Goal: Task Accomplishment & Management: Complete application form

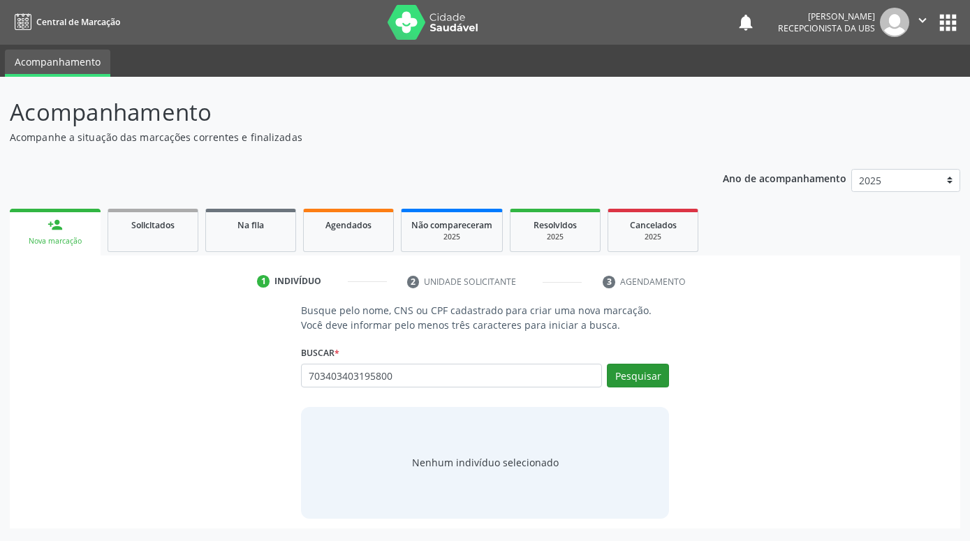
type input "703403403195800"
click at [633, 381] on button "Pesquisar" at bounding box center [638, 376] width 62 height 24
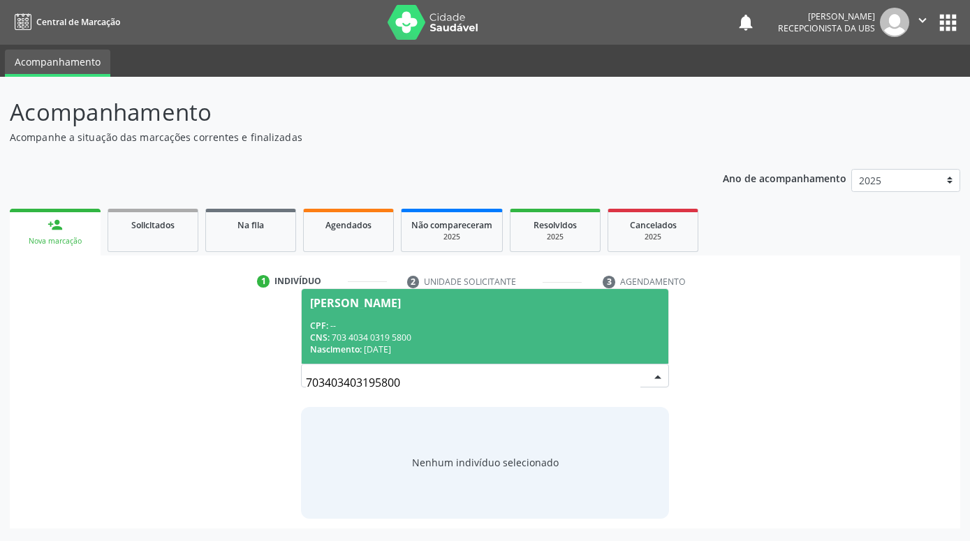
click at [467, 332] on div "CNS: 703 4034 0319 5800" at bounding box center [485, 338] width 350 height 12
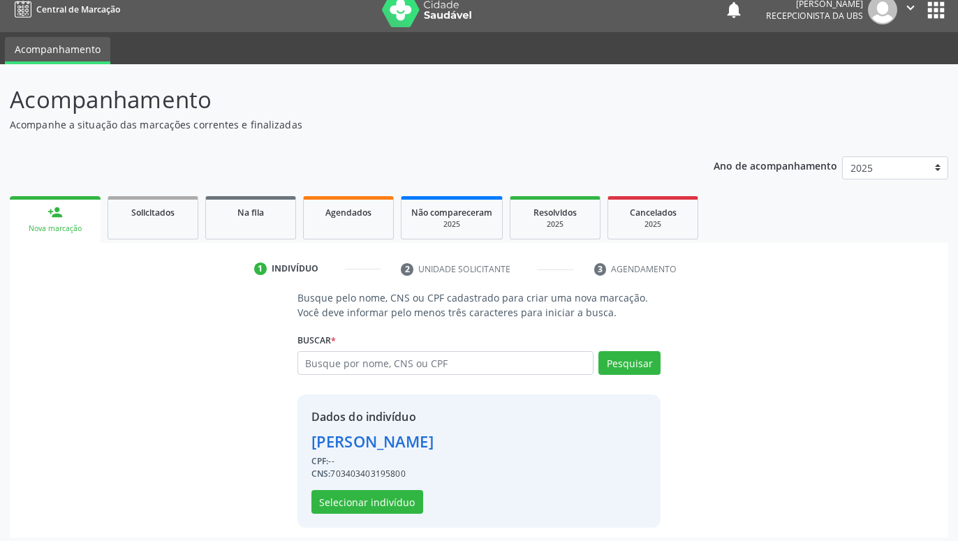
scroll to position [19, 0]
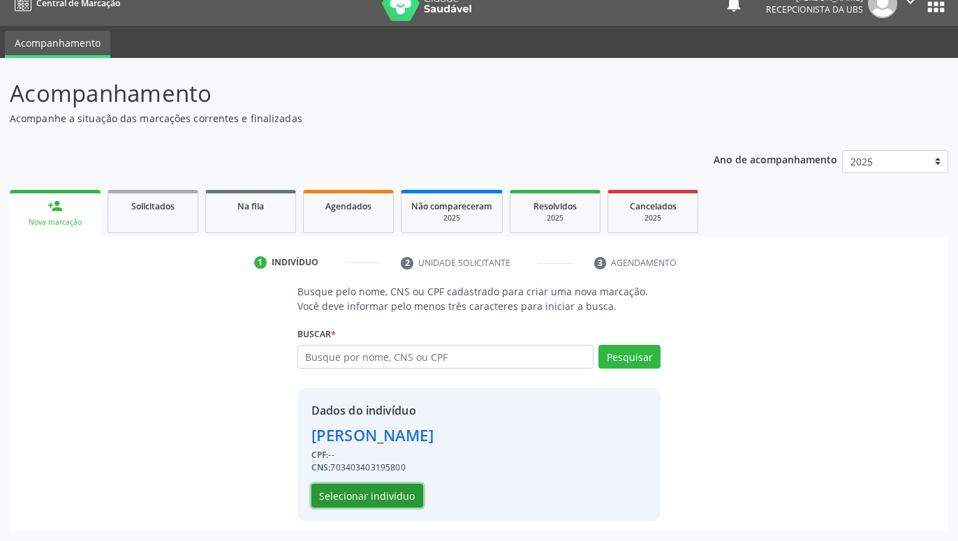
click at [406, 500] on button "Selecionar indivíduo" at bounding box center [367, 496] width 112 height 24
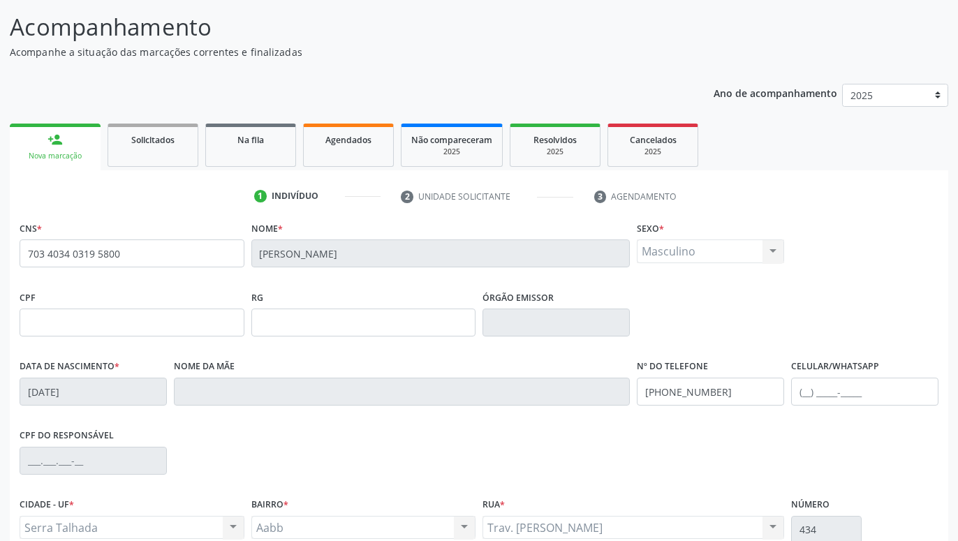
scroll to position [161, 0]
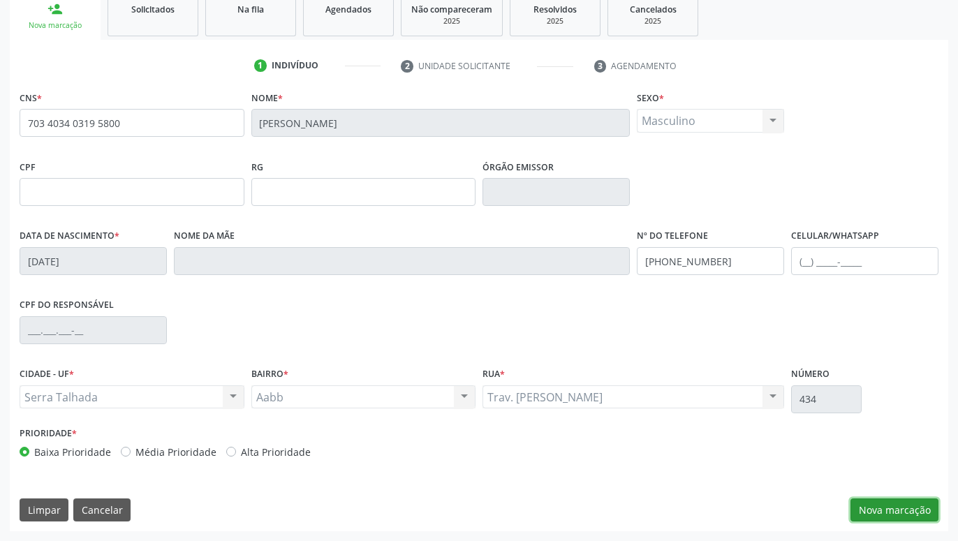
click at [885, 513] on button "Nova marcação" at bounding box center [894, 510] width 88 height 24
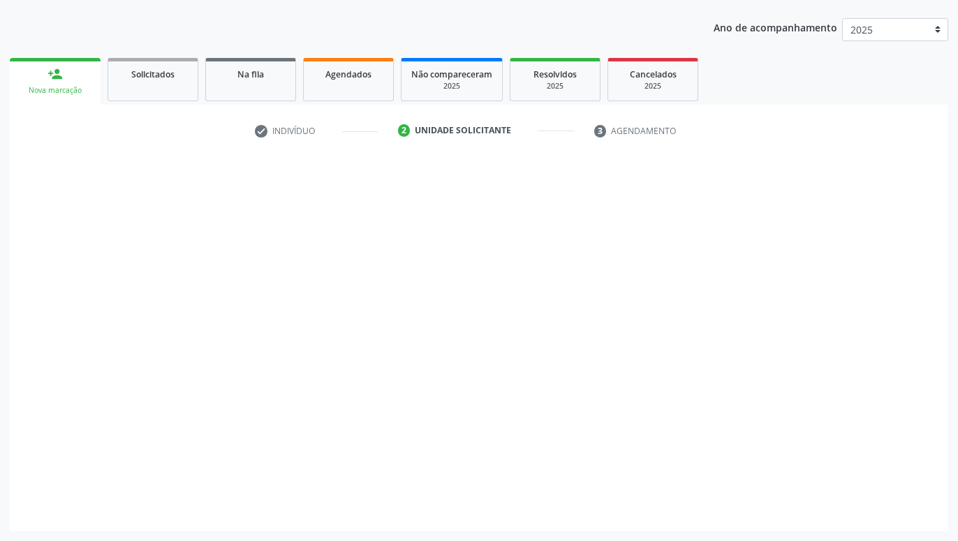
scroll to position [151, 0]
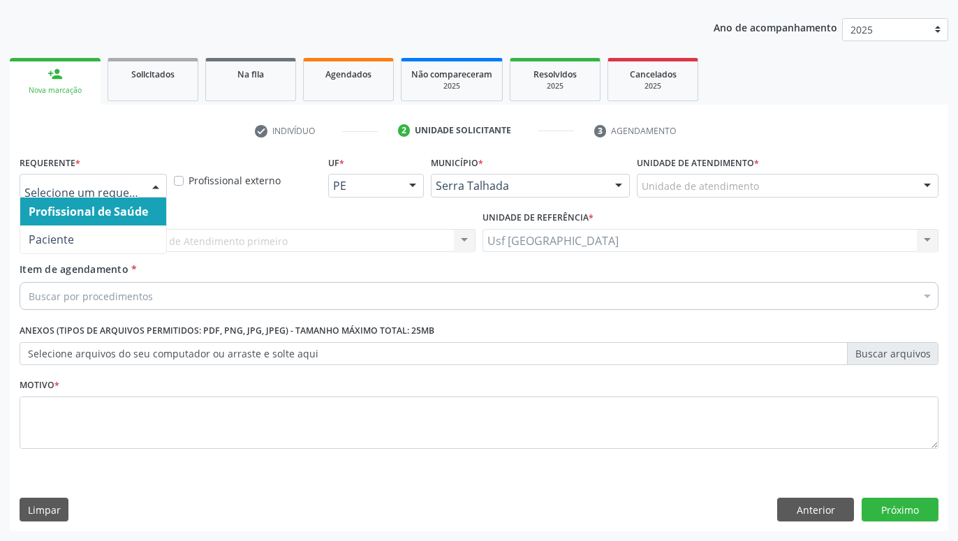
click at [142, 187] on div "Profissional de Saúde Paciente Nenhum resultado encontrado para: " " Não há nen…" at bounding box center [93, 186] width 147 height 24
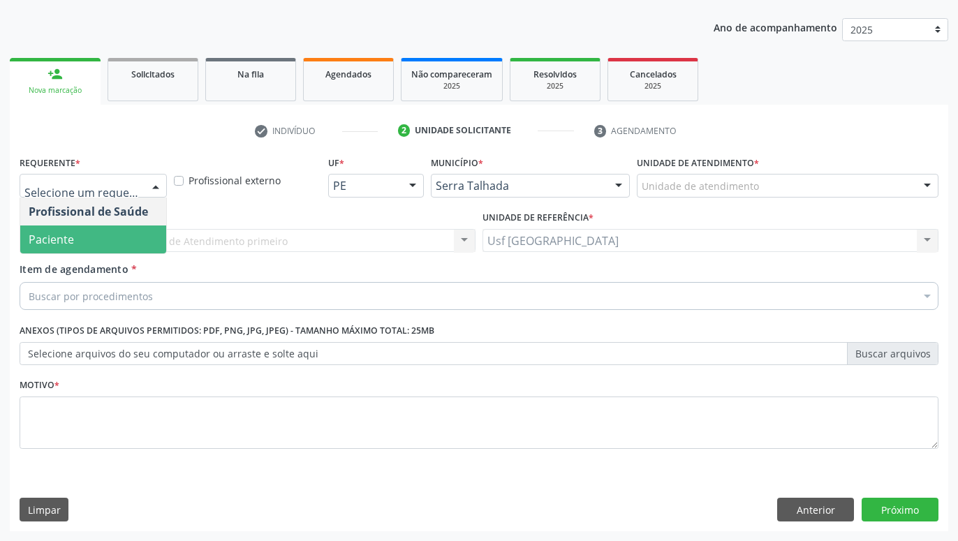
click at [109, 248] on span "Paciente" at bounding box center [93, 239] width 146 height 28
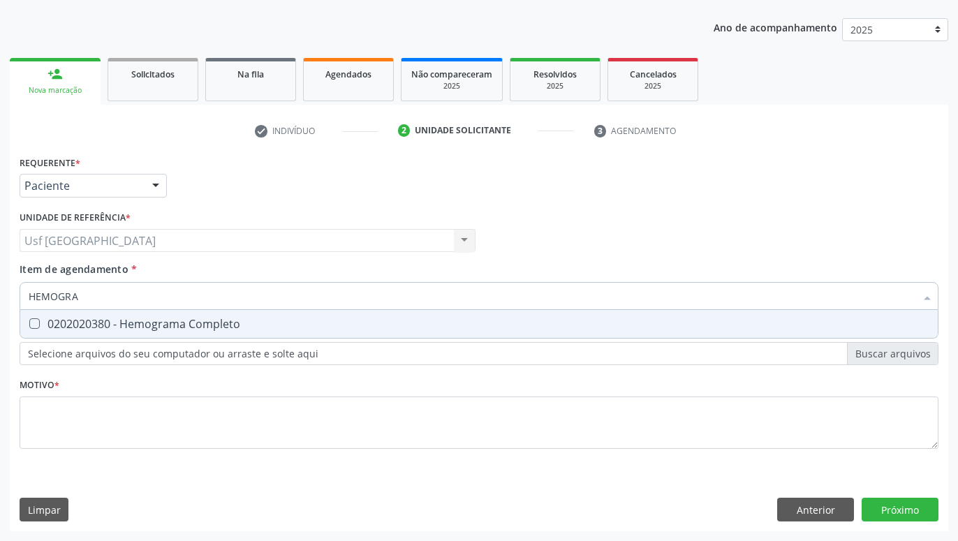
type input "HEMOGRAM"
click at [149, 325] on div "0202020380 - Hemograma Completo" at bounding box center [479, 323] width 901 height 11
checkbox Completo "true"
type input "HEMOG"
checkbox Completo "false"
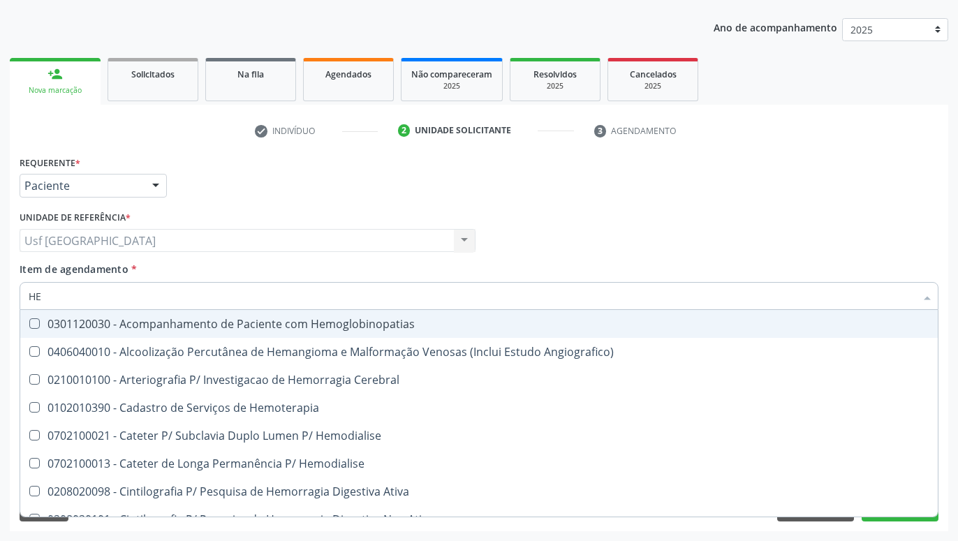
type input "H"
checkbox Completo "false"
checkbox Orgaos "false"
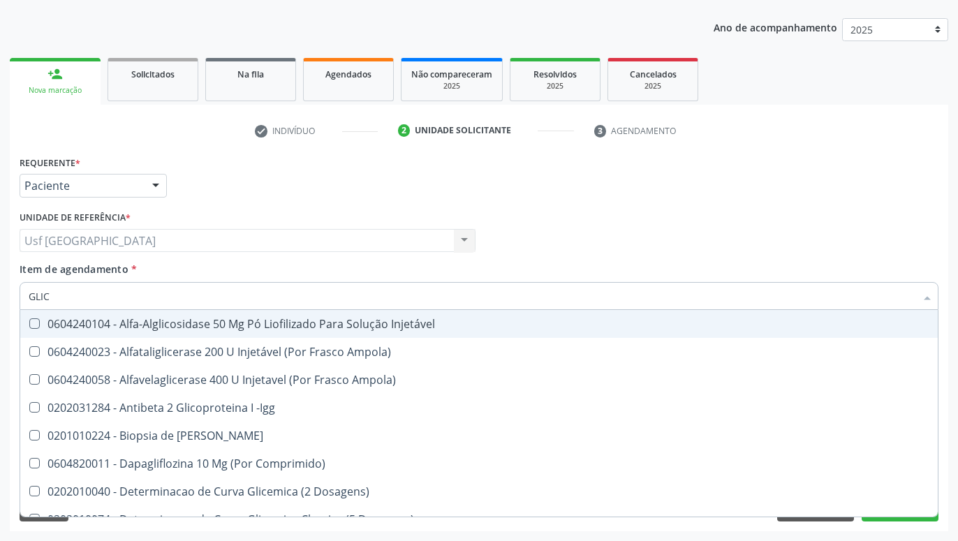
type input "GLICO"
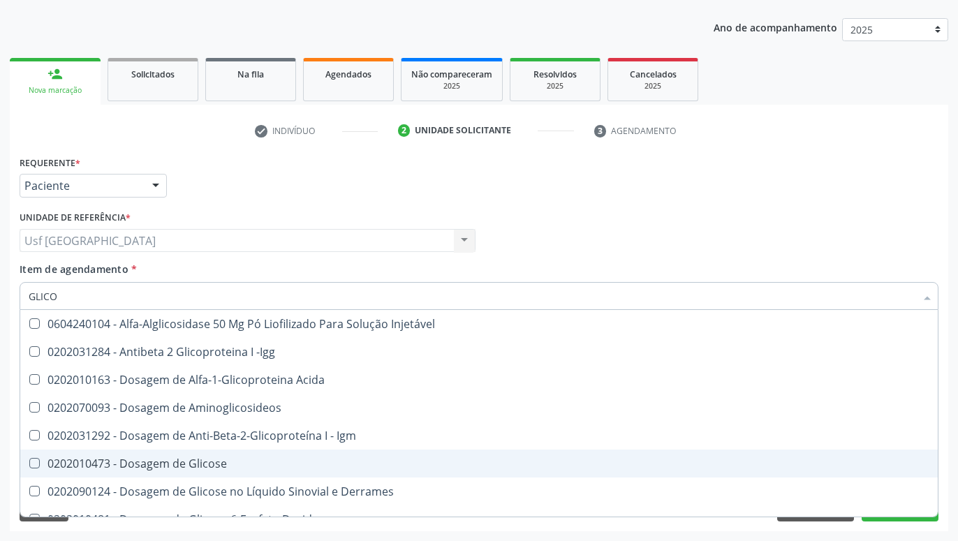
click at [198, 458] on div "0202010473 - Dosagem de Glicose" at bounding box center [479, 463] width 901 height 11
checkbox Glicose "true"
type input "GLIC"
checkbox Glicose "false"
checkbox Glicose "true"
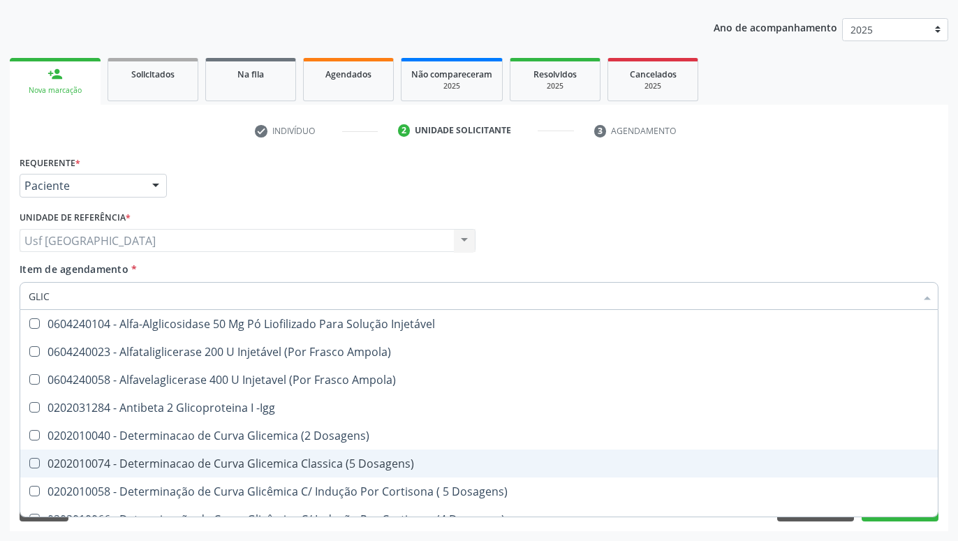
type input "GLI"
checkbox Glicose "false"
checkbox Glicosilada "true"
type input "GL"
checkbox Glicosilada "false"
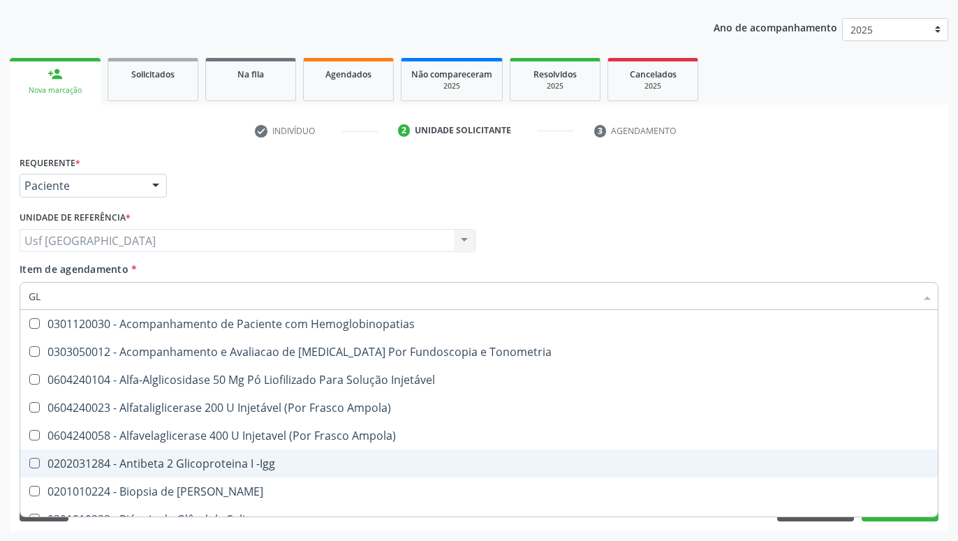
type input "G"
checkbox Glicose "false"
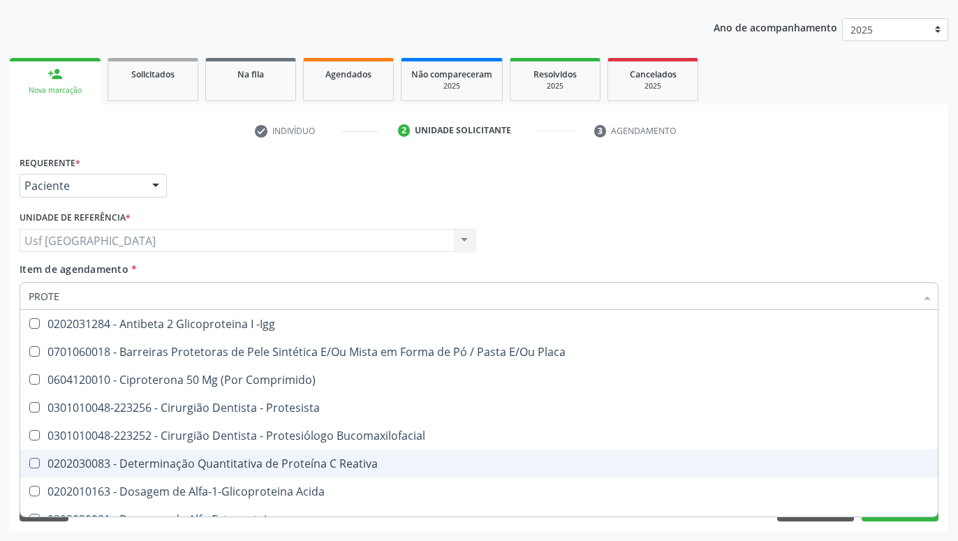
type input "PROTEI"
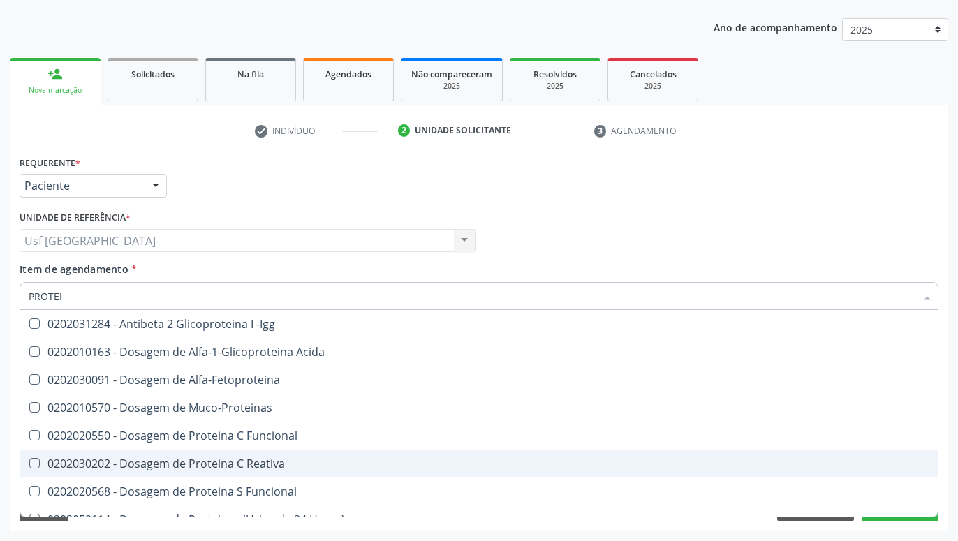
click at [310, 457] on span "0202030202 - Dosagem de Proteina C Reativa" at bounding box center [478, 464] width 917 height 28
checkbox Reativa "true"
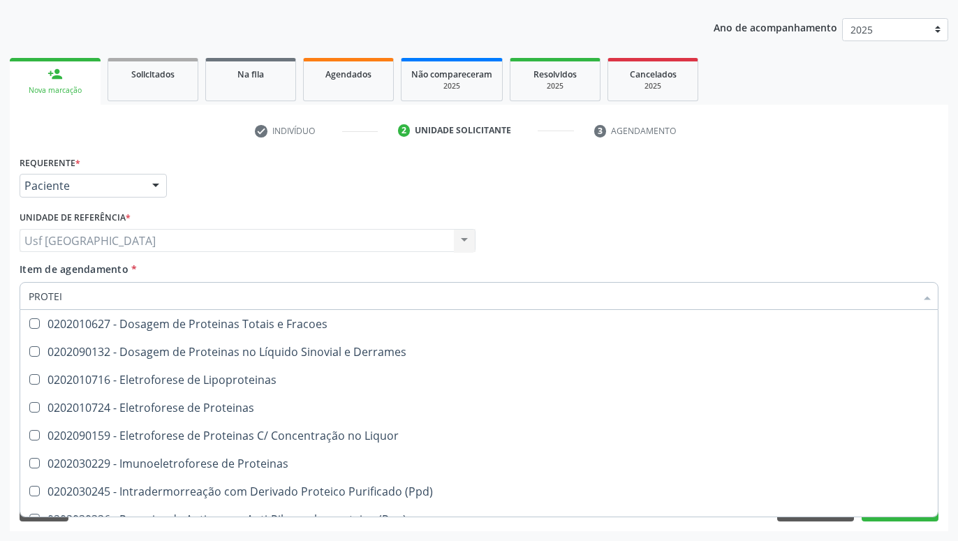
scroll to position [276, 0]
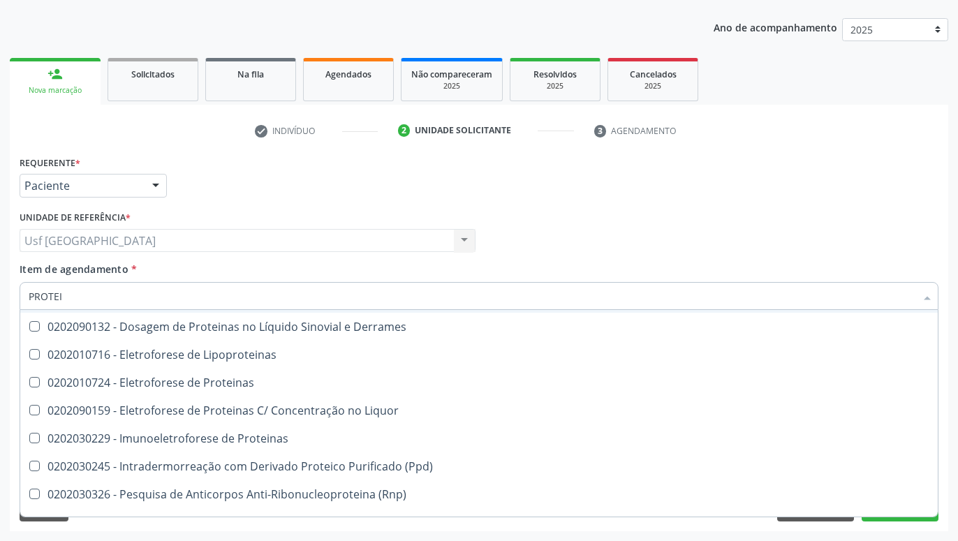
click at [542, 223] on div "Profissional Solicitante Por favor, selecione a Unidade de Atendimento primeiro…" at bounding box center [479, 234] width 926 height 54
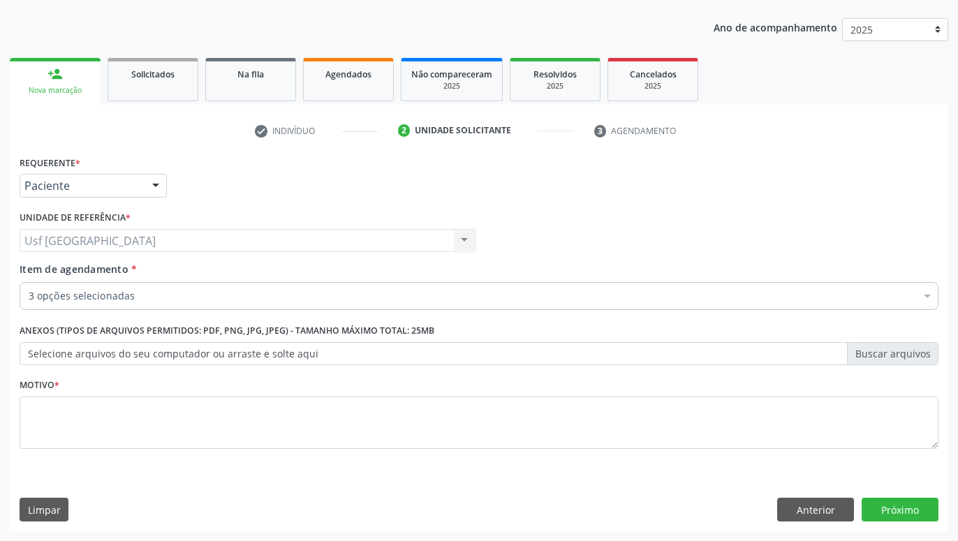
scroll to position [0, 0]
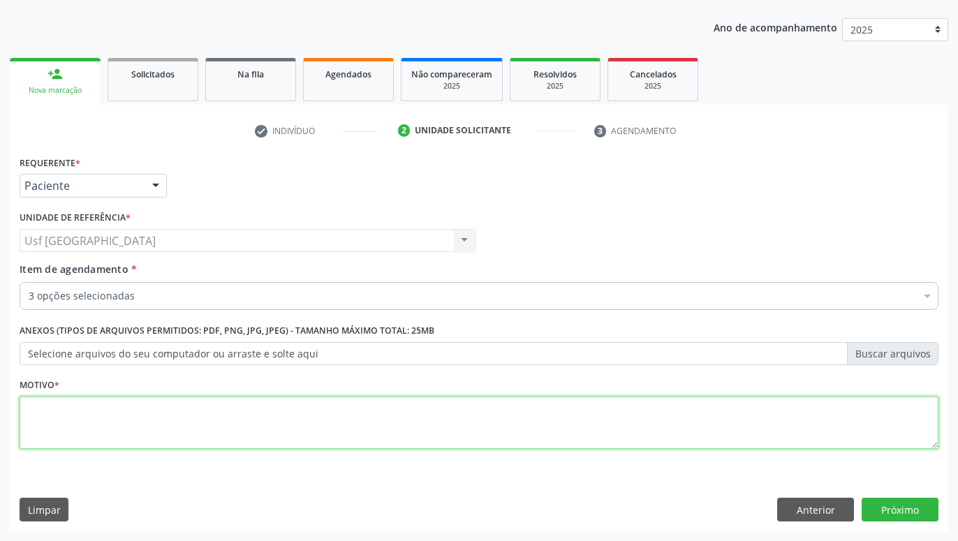
click at [145, 434] on textarea at bounding box center [479, 423] width 919 height 53
type textarea "."
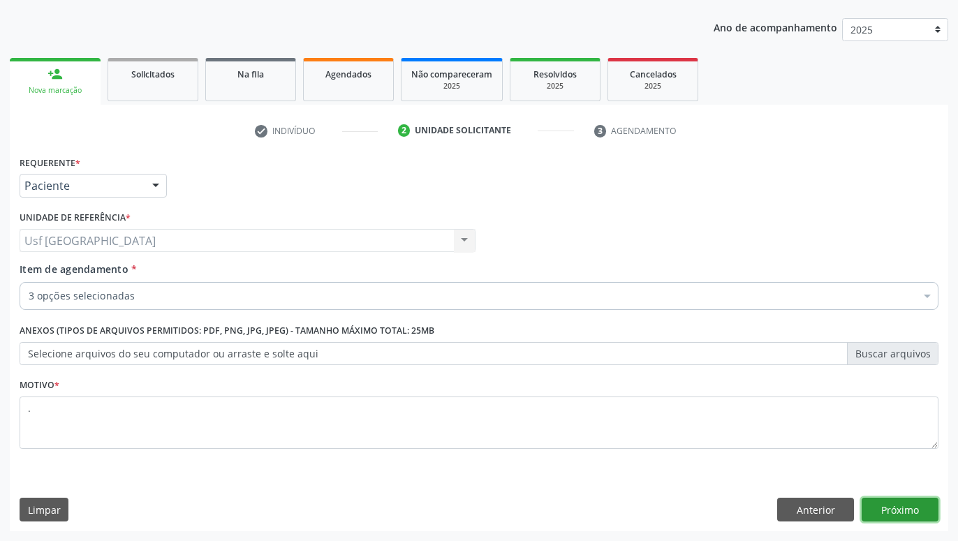
click at [934, 510] on button "Próximo" at bounding box center [899, 510] width 77 height 24
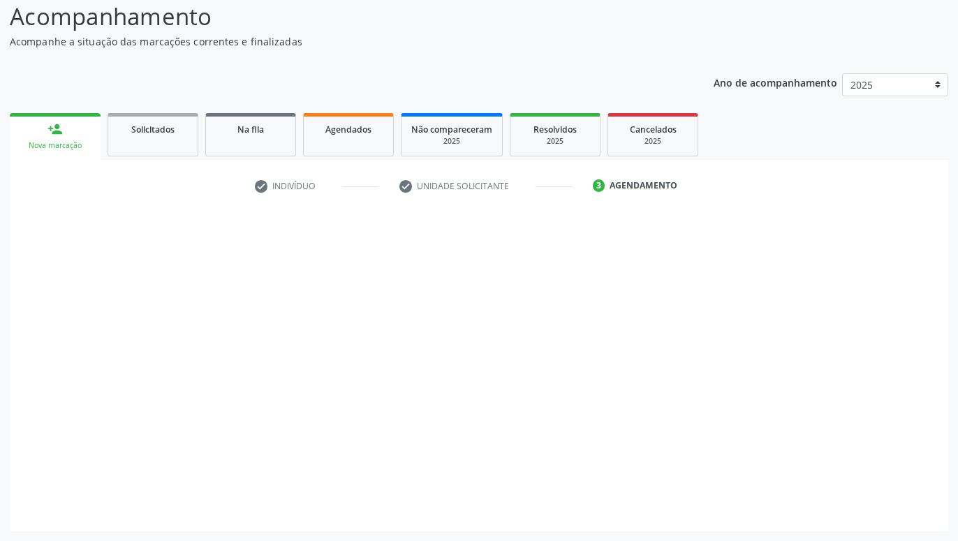
scroll to position [96, 0]
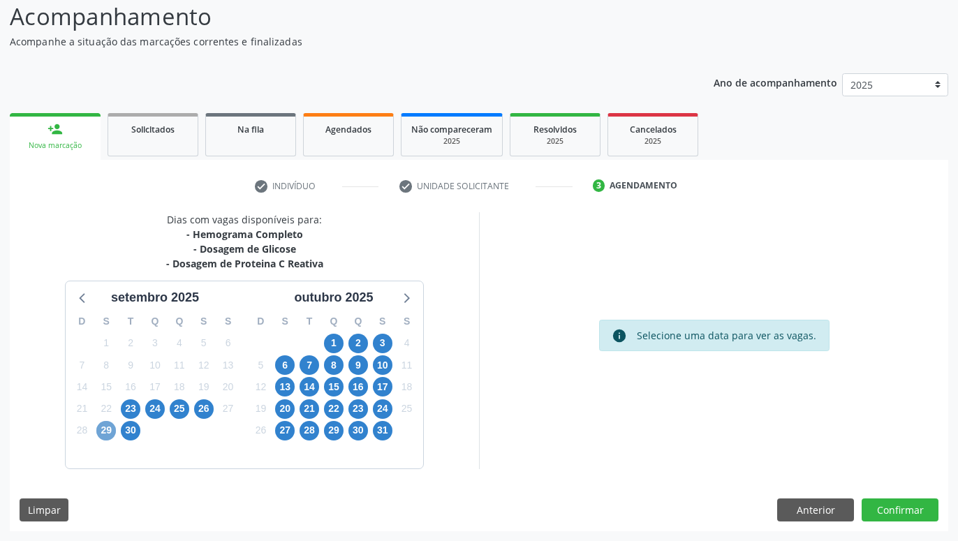
click at [110, 425] on span "29" at bounding box center [106, 431] width 20 height 20
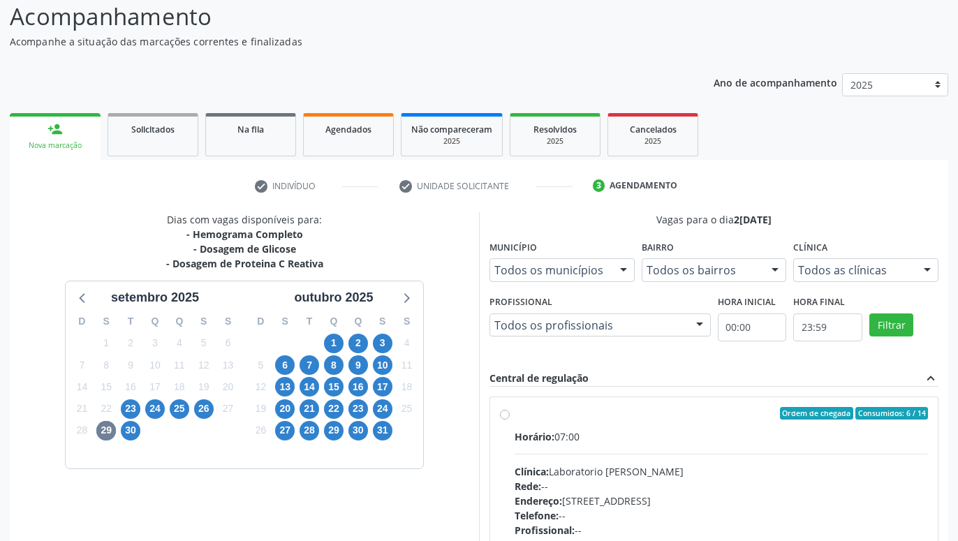
click at [515, 417] on label "Ordem de chegada Consumidos: 6 / 14 Horário: 07:00 Clínica: Laboratorio [PERSON…" at bounding box center [721, 514] width 413 height 214
click at [503, 417] on input "Ordem de chegada Consumidos: 6 / 14 Horário: 07:00 Clínica: Laboratorio [PERSON…" at bounding box center [505, 413] width 10 height 13
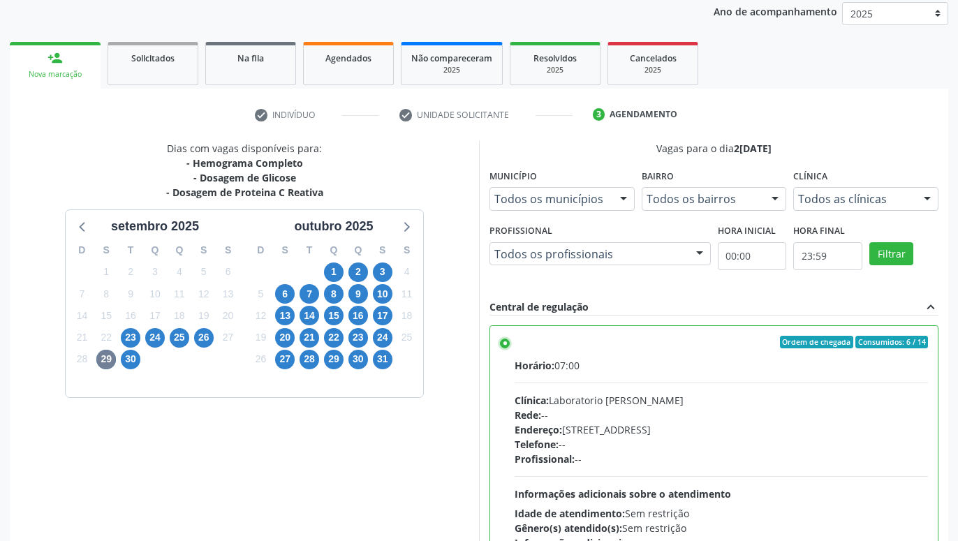
scroll to position [238, 0]
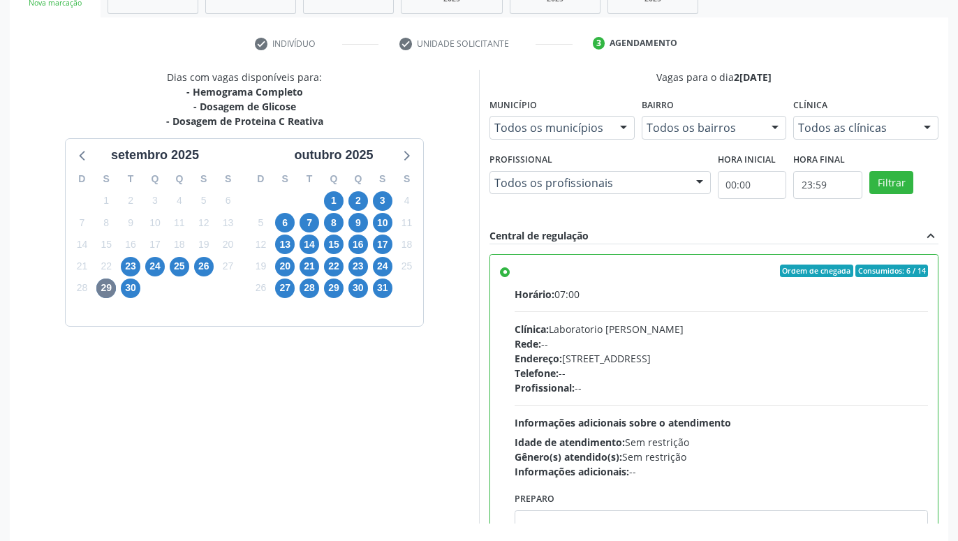
click at [505, 265] on div "Ordem de chegada Consumidos: 6 / 14 Horário: 07:00 Clínica: Laboratorio [PERSON…" at bounding box center [714, 372] width 428 height 214
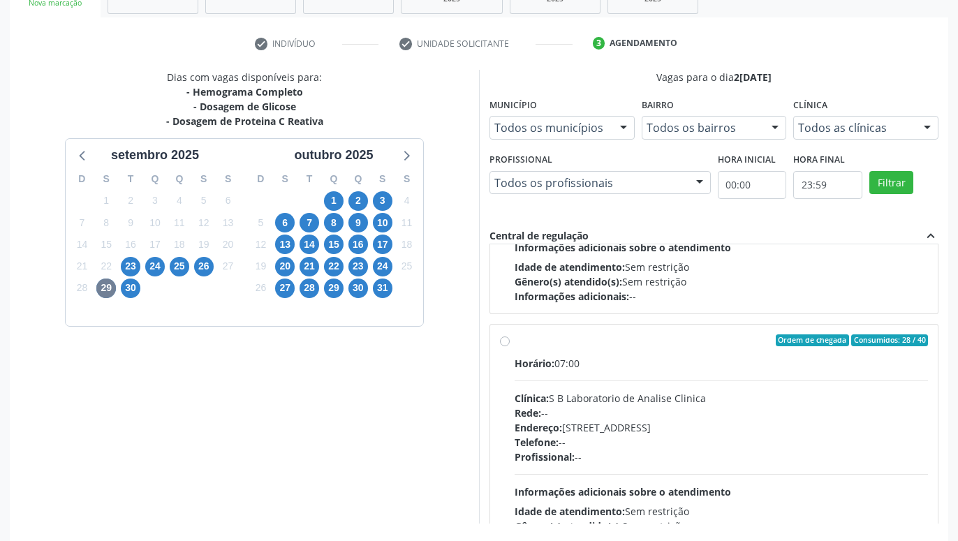
scroll to position [804, 0]
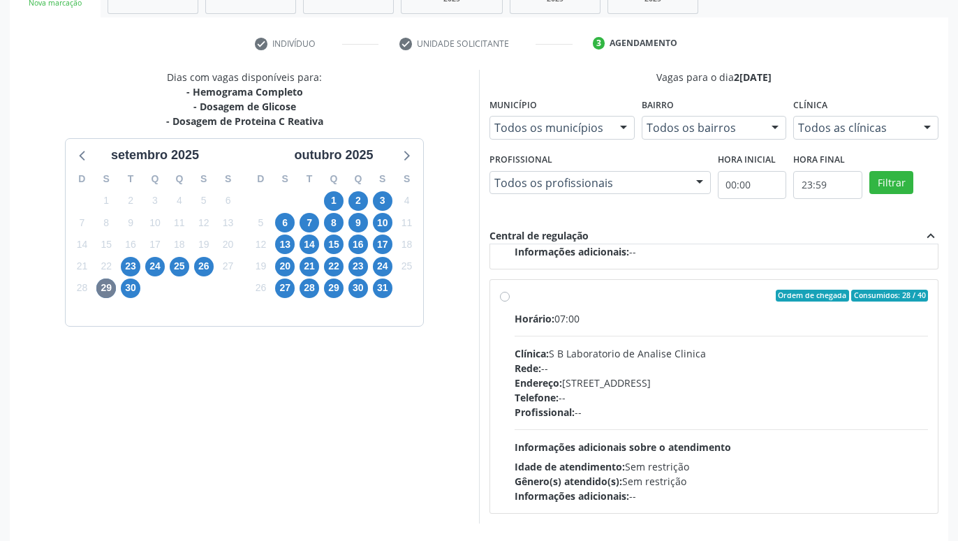
click at [515, 295] on label "Ordem de chegada Consumidos: 28 / 40 Horário: 07:00 Clínica: S B Laboratorio de…" at bounding box center [721, 397] width 413 height 214
click at [506, 295] on input "Ordem de chegada Consumidos: 28 / 40 Horário: 07:00 Clínica: S B Laboratorio de…" at bounding box center [505, 296] width 10 height 13
radio input "false"
radio input "true"
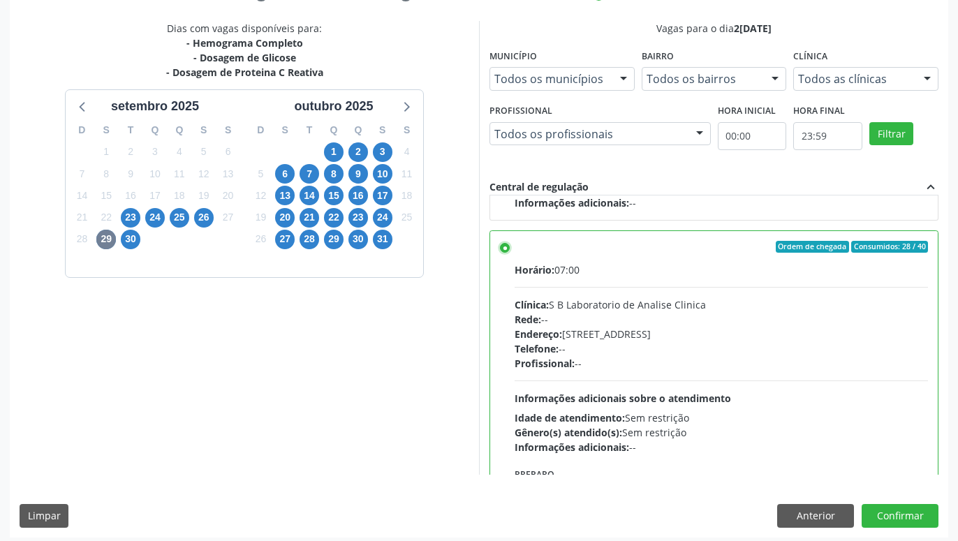
scroll to position [293, 0]
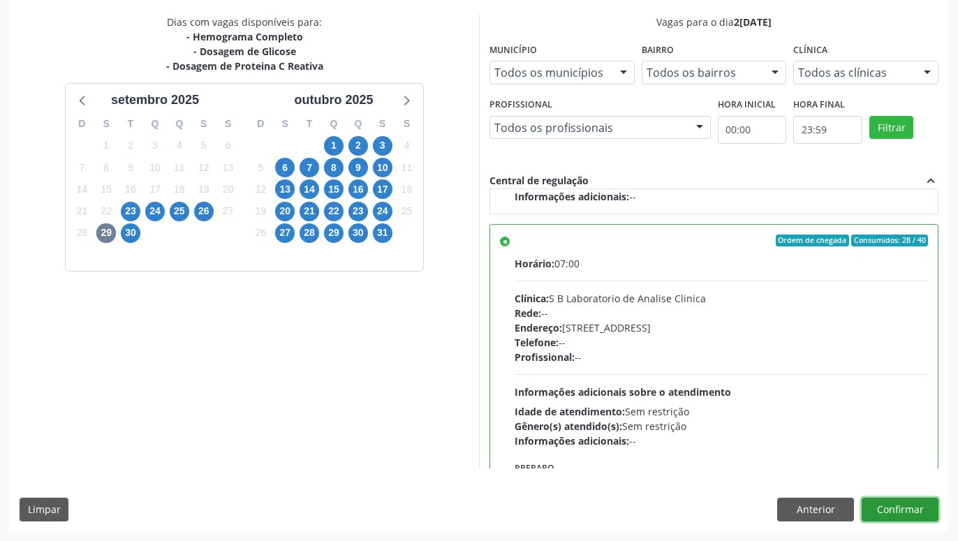
click at [889, 510] on button "Confirmar" at bounding box center [899, 510] width 77 height 24
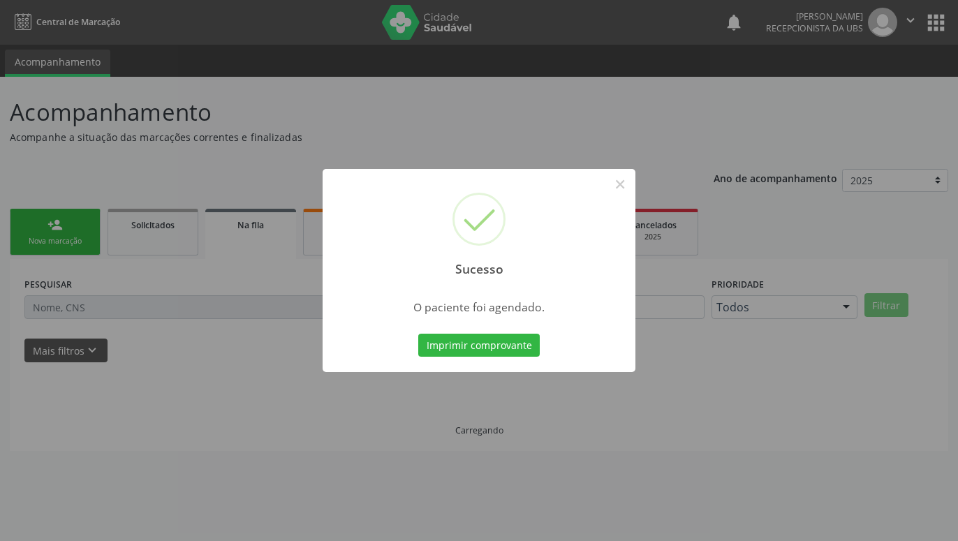
scroll to position [0, 0]
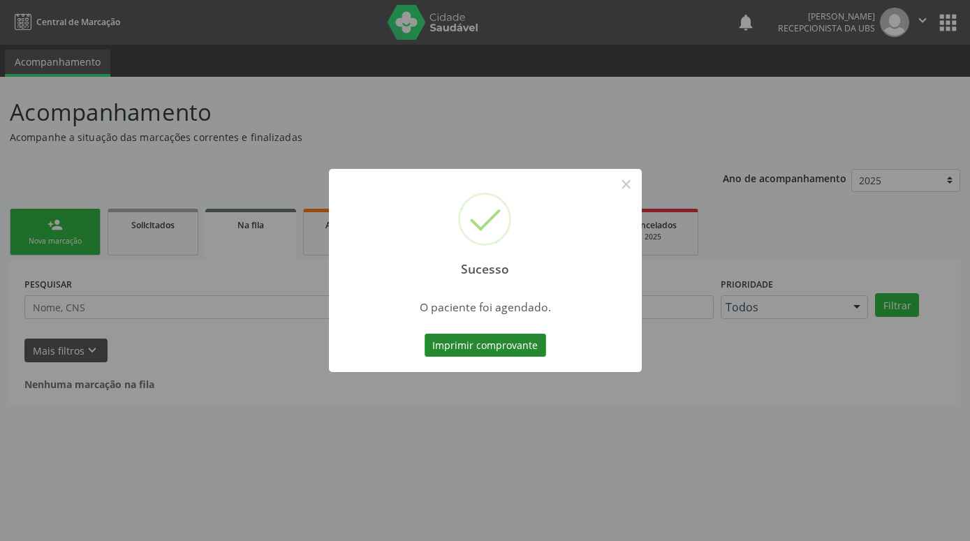
click at [527, 343] on button "Imprimir comprovante" at bounding box center [484, 346] width 121 height 24
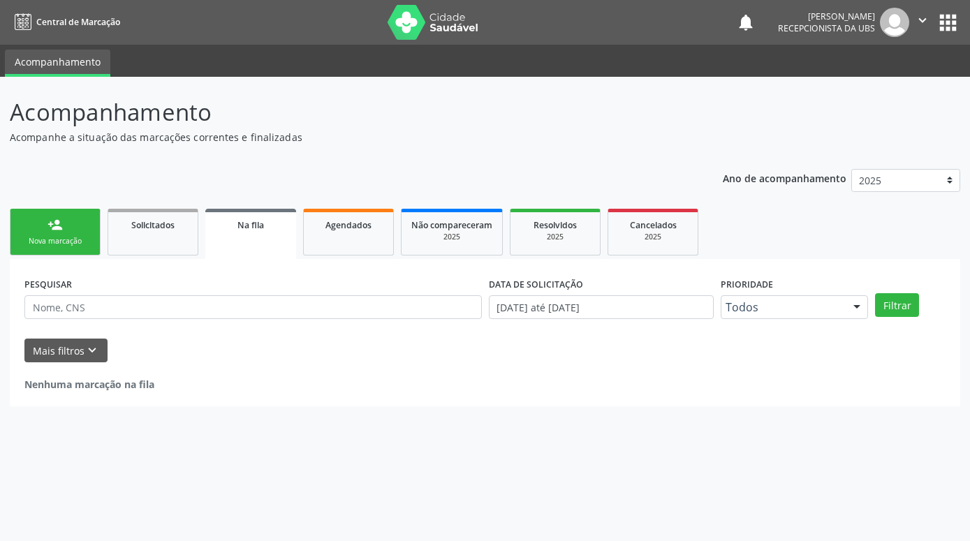
click at [78, 246] on div "Nova marcação" at bounding box center [55, 241] width 70 height 10
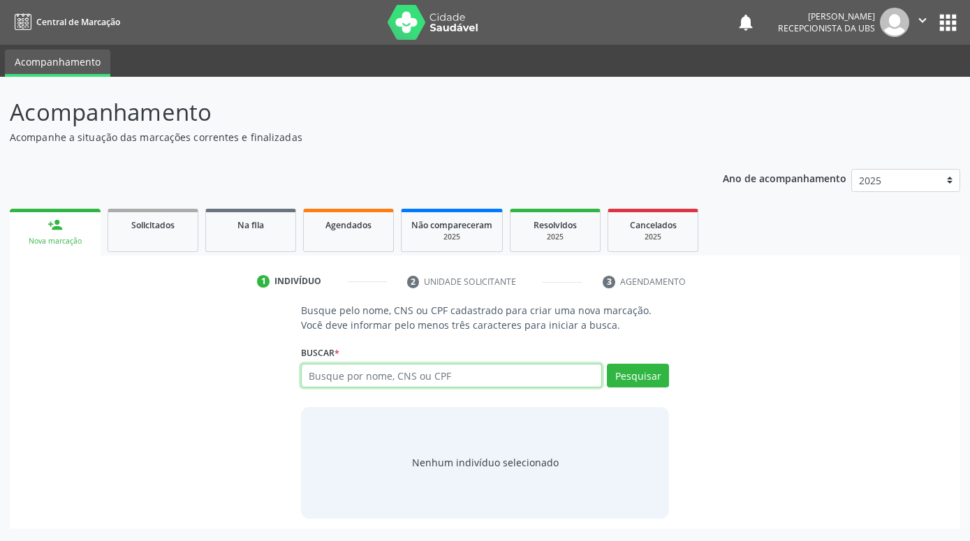
click at [415, 377] on input "text" at bounding box center [451, 376] width 301 height 24
paste input "703403403195800"
type input "703403403195800"
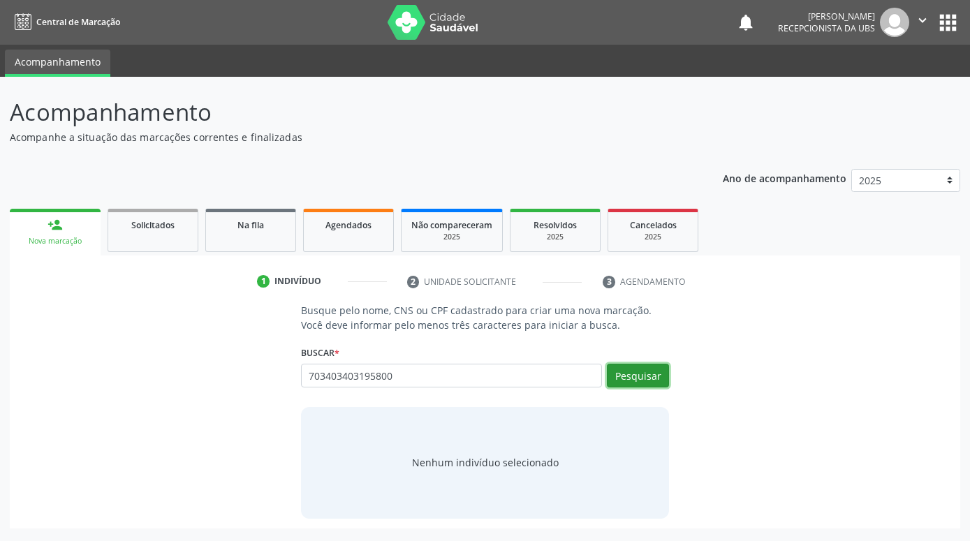
click at [641, 373] on button "Pesquisar" at bounding box center [638, 376] width 62 height 24
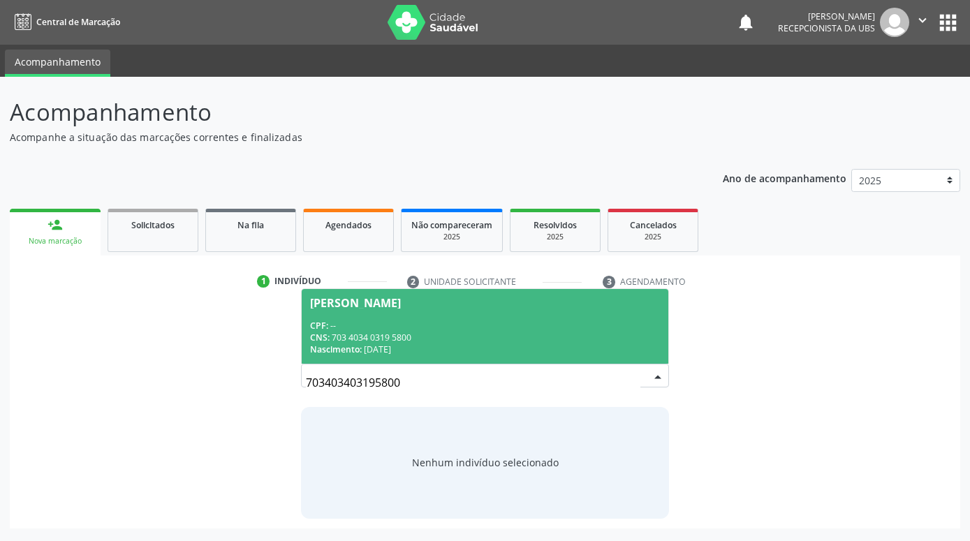
click at [540, 325] on div "CPF: --" at bounding box center [485, 326] width 350 height 12
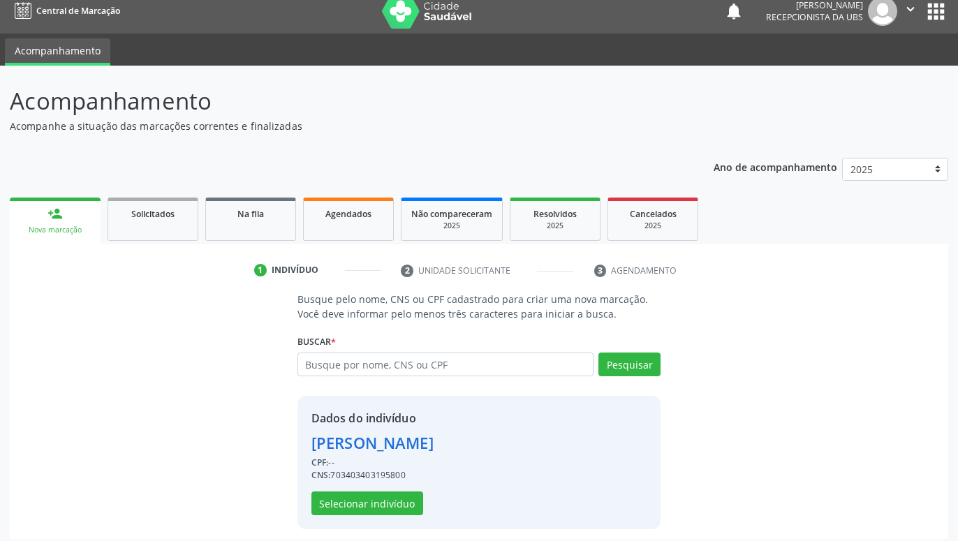
scroll to position [19, 0]
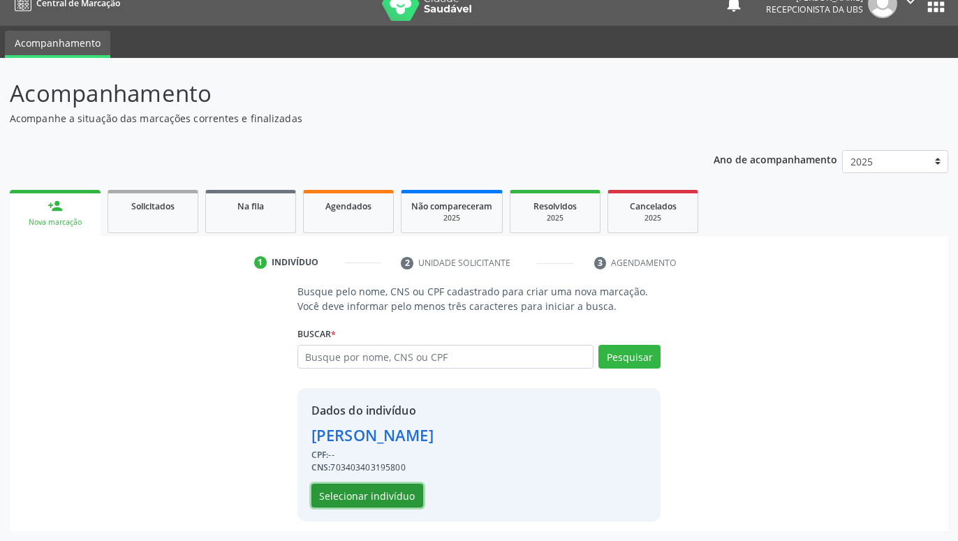
click at [364, 492] on button "Selecionar indivíduo" at bounding box center [367, 496] width 112 height 24
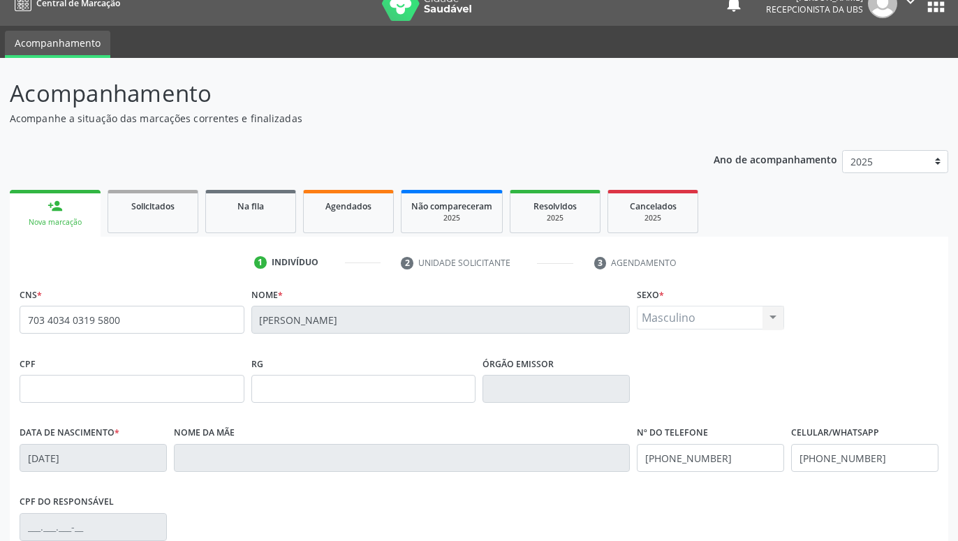
scroll to position [216, 0]
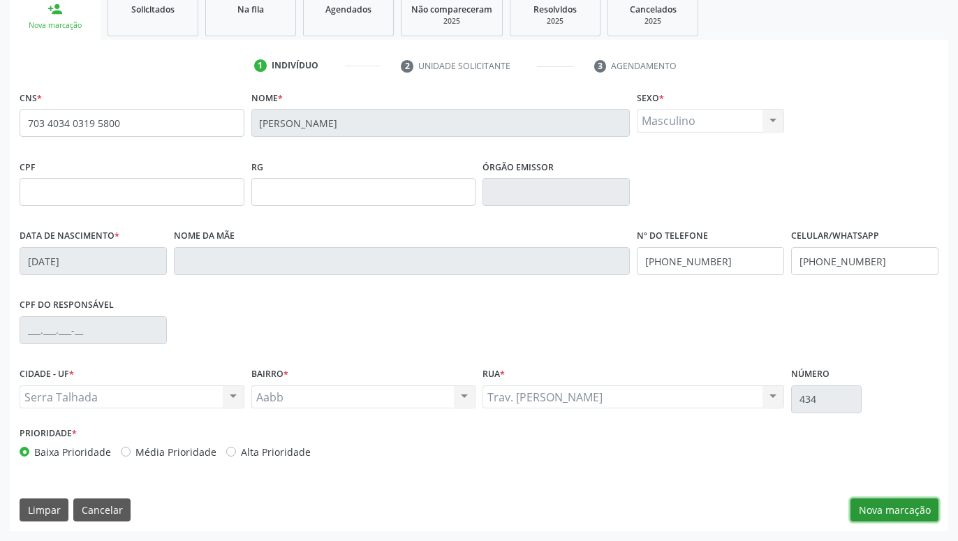
click at [904, 501] on button "Nova marcação" at bounding box center [894, 510] width 88 height 24
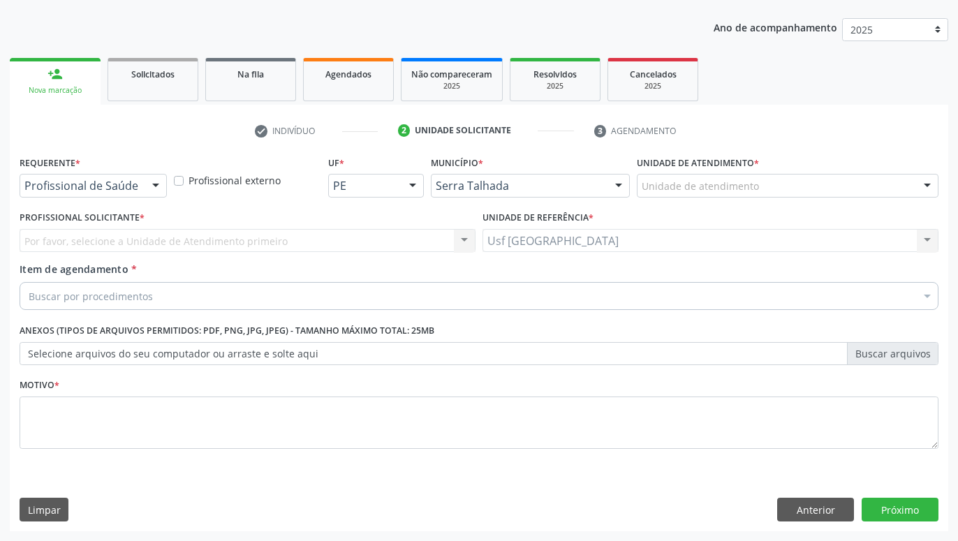
scroll to position [151, 0]
click at [146, 181] on div at bounding box center [155, 187] width 21 height 24
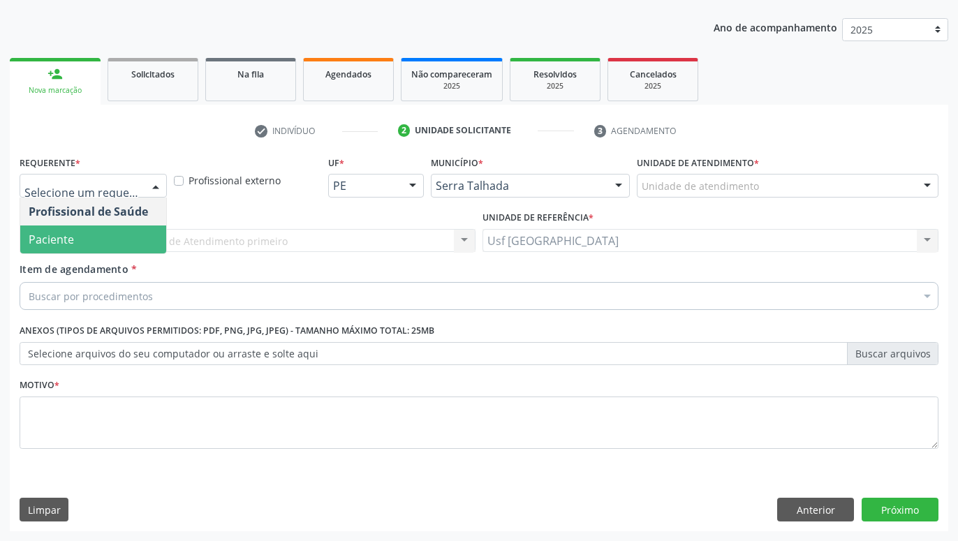
click at [115, 231] on span "Paciente" at bounding box center [93, 239] width 146 height 28
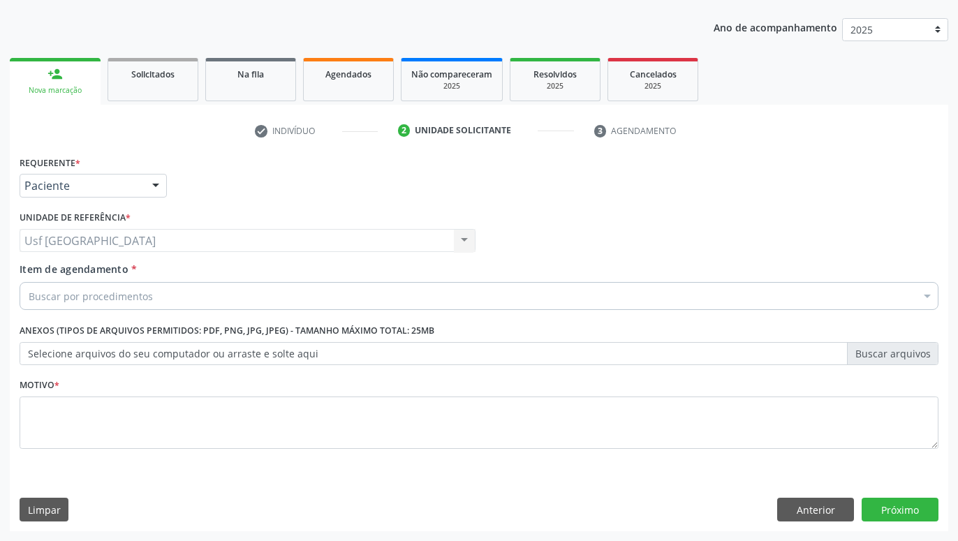
click at [154, 299] on div "Buscar por procedimentos" at bounding box center [479, 296] width 919 height 28
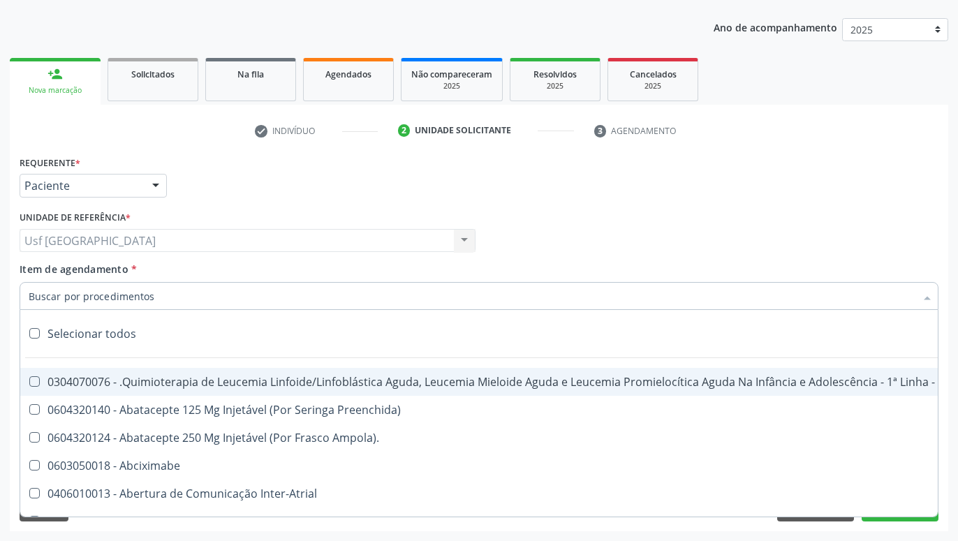
scroll to position [91, 0]
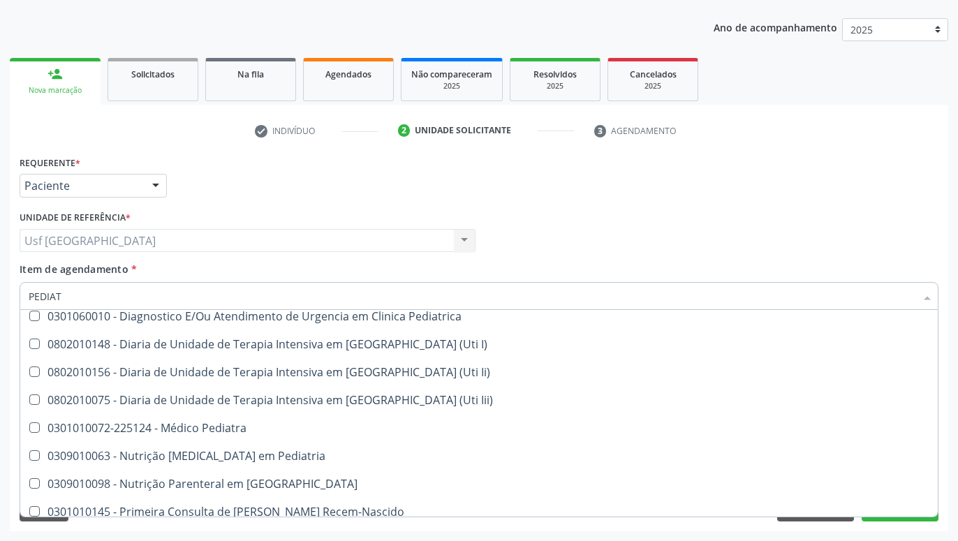
type input "PEDIATR"
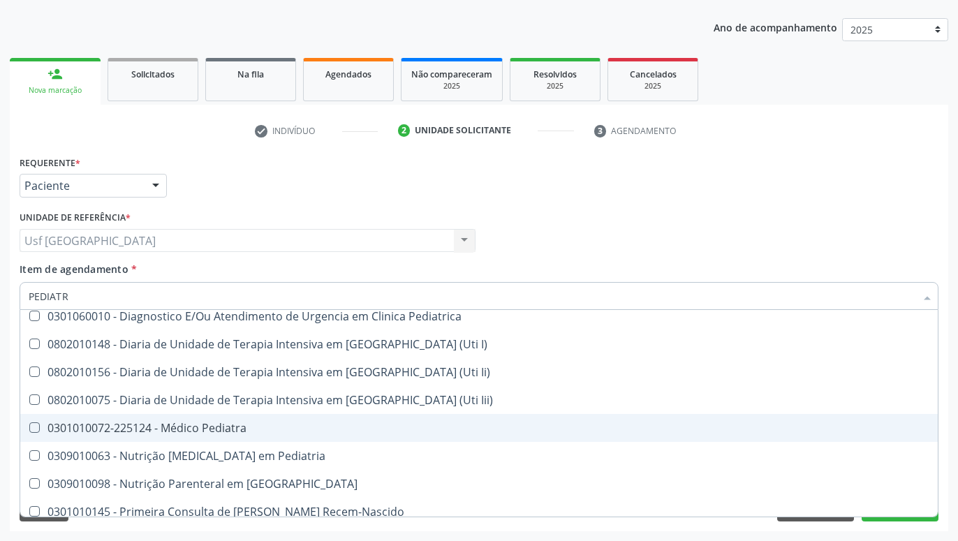
click at [172, 426] on div "0301010072-225124 - Médico Pediatra" at bounding box center [479, 427] width 901 height 11
checkbox Pediatra "true"
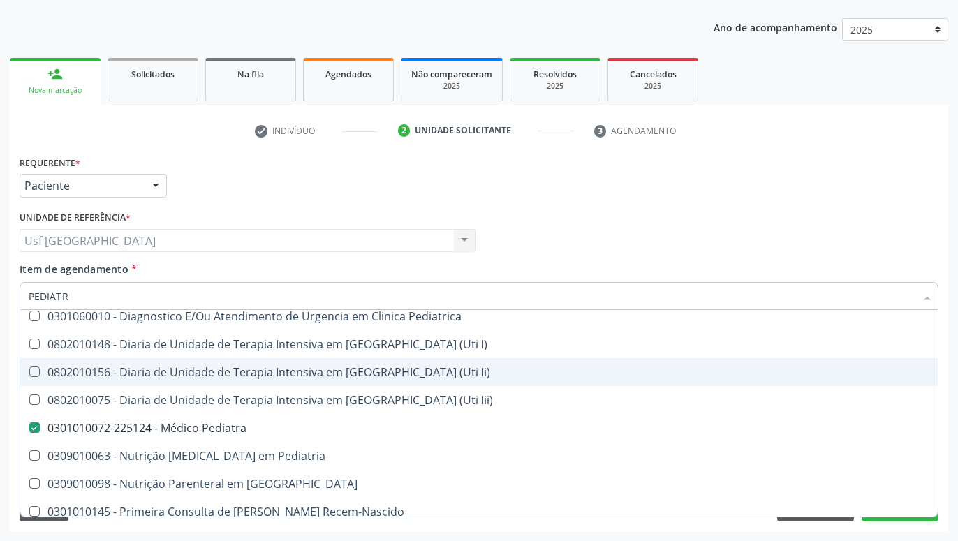
scroll to position [34, 0]
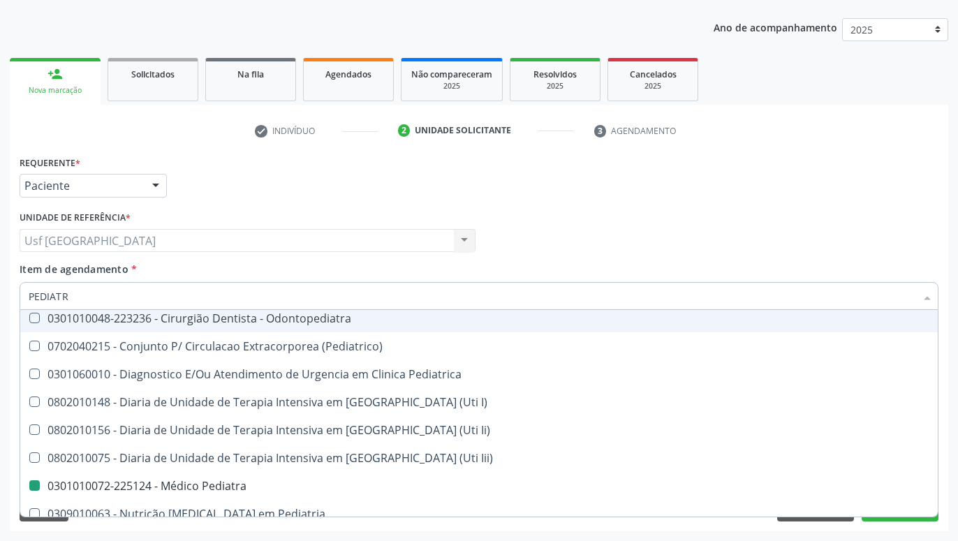
click at [311, 199] on div "Requerente * Paciente Profissional de Saúde Paciente Nenhum resultado encontrad…" at bounding box center [479, 179] width 926 height 54
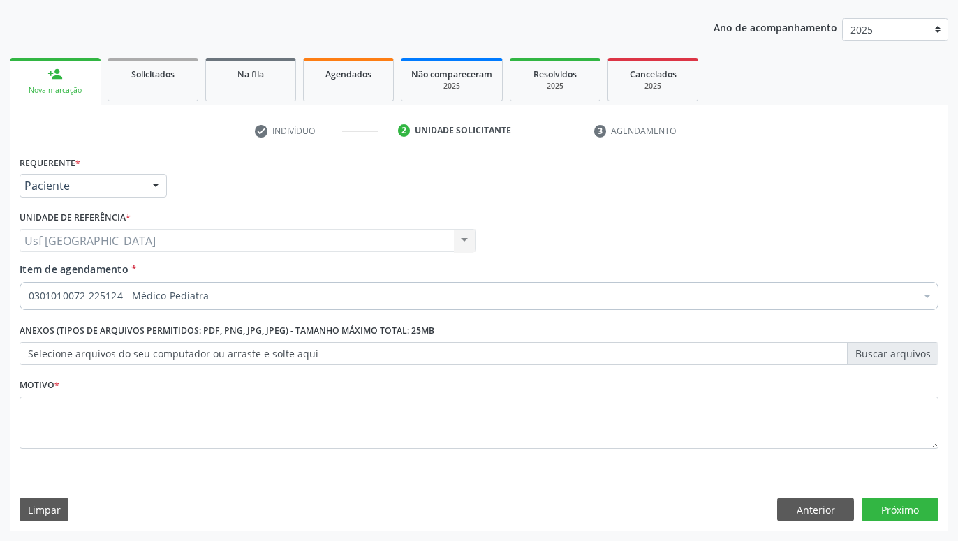
scroll to position [0, 0]
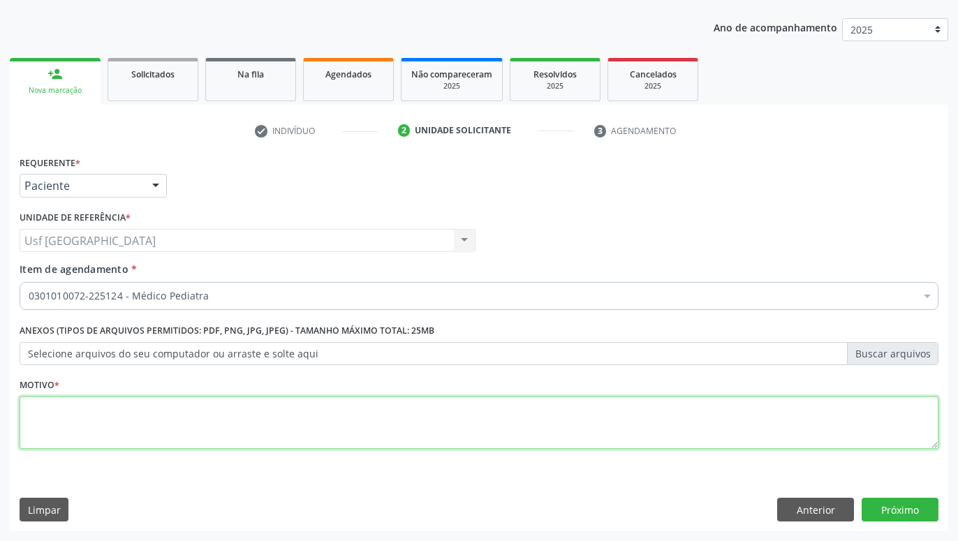
click at [290, 425] on textarea at bounding box center [479, 423] width 919 height 53
type textarea "."
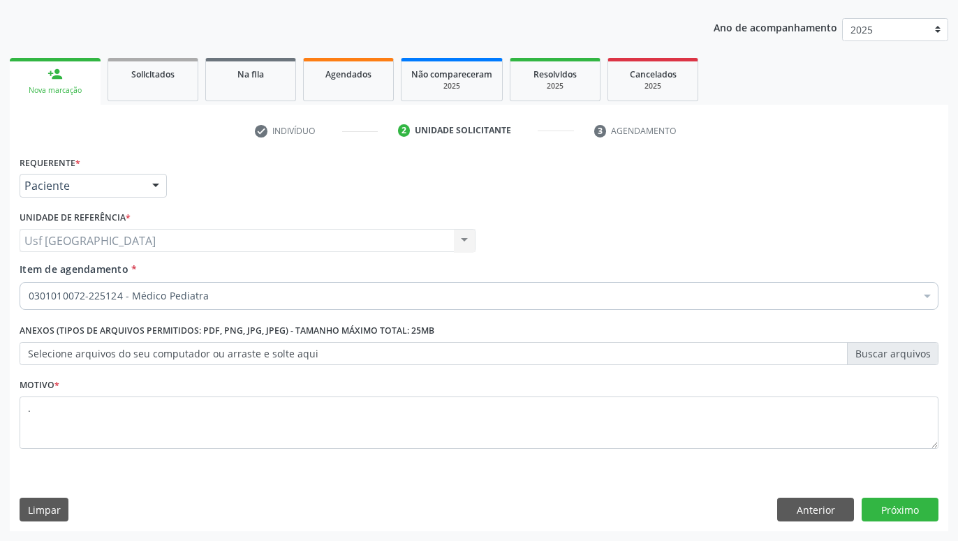
click at [938, 502] on div "Requerente * Paciente Profissional de Saúde Paciente Nenhum resultado encontrad…" at bounding box center [479, 341] width 938 height 379
click at [909, 501] on button "Próximo" at bounding box center [899, 510] width 77 height 24
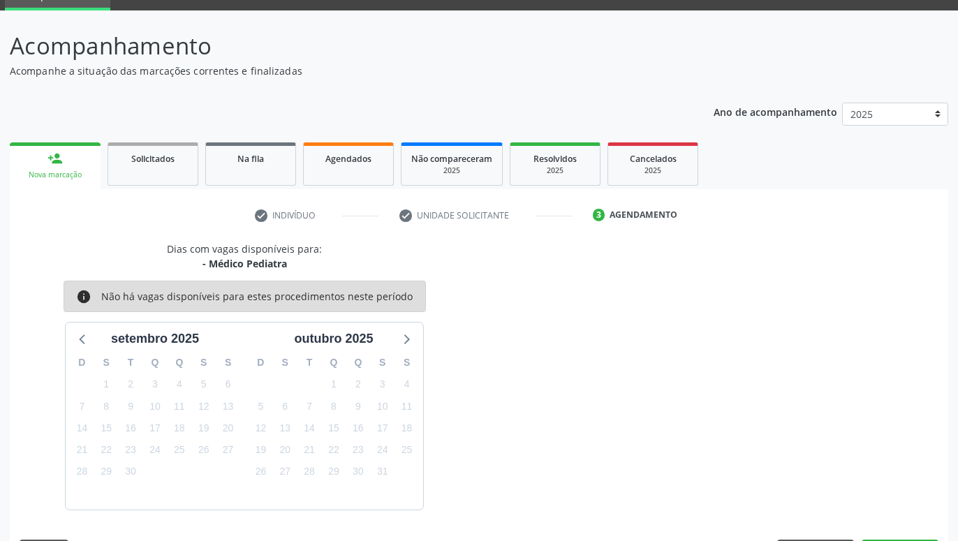
scroll to position [108, 0]
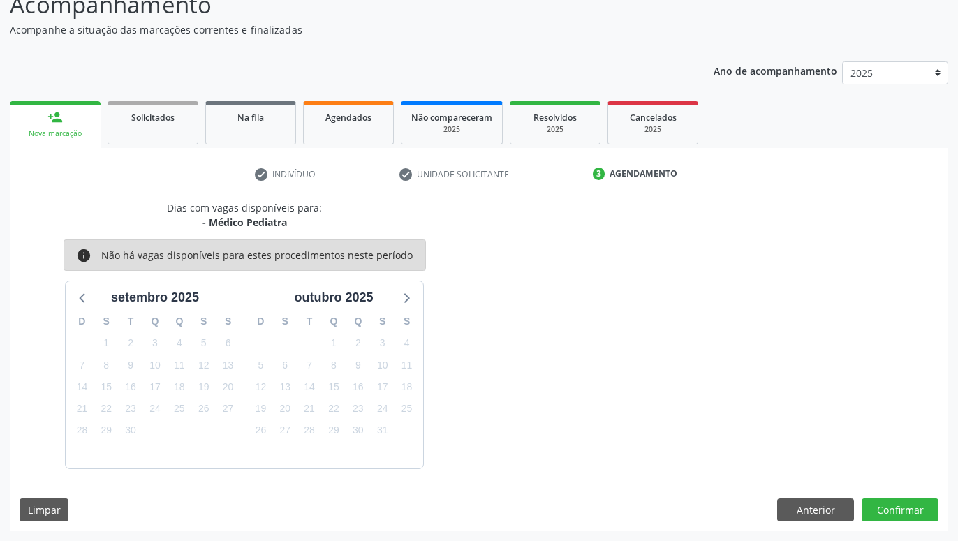
click at [68, 133] on div "Nova marcação" at bounding box center [55, 133] width 71 height 10
click at [61, 119] on div "person_add" at bounding box center [54, 117] width 15 height 15
click at [795, 510] on button "Anterior" at bounding box center [815, 510] width 77 height 24
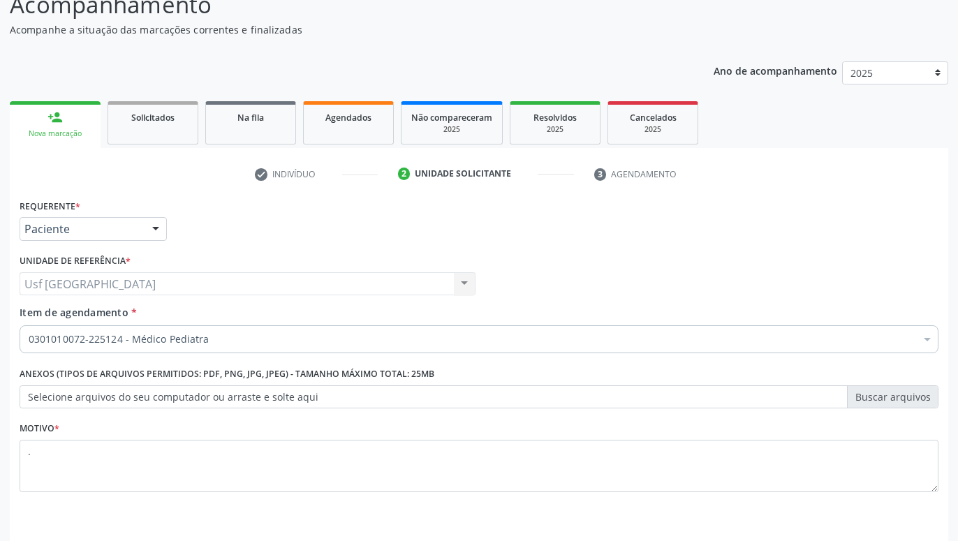
click at [72, 130] on div "Nova marcação" at bounding box center [55, 133] width 71 height 10
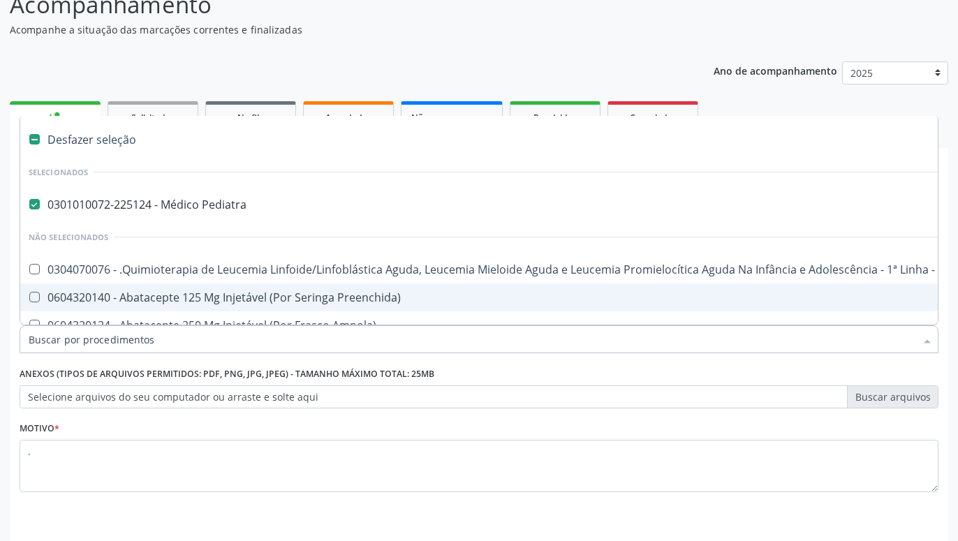
click at [304, 56] on div "Ano de acompanhamento 2025 2024 person_add Nova marcação Solicitados Na fila Ag…" at bounding box center [479, 313] width 938 height 523
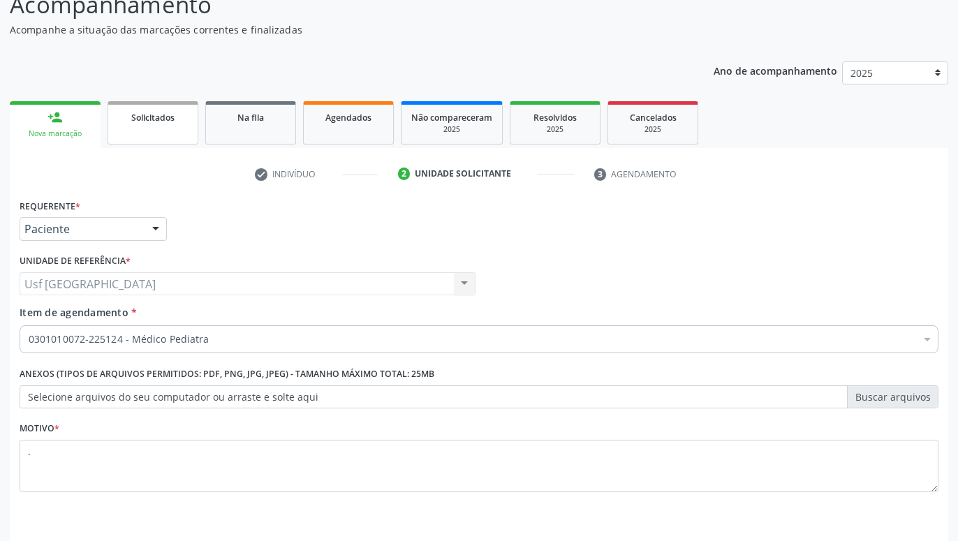
click at [182, 117] on div "Solicitados" at bounding box center [153, 117] width 70 height 15
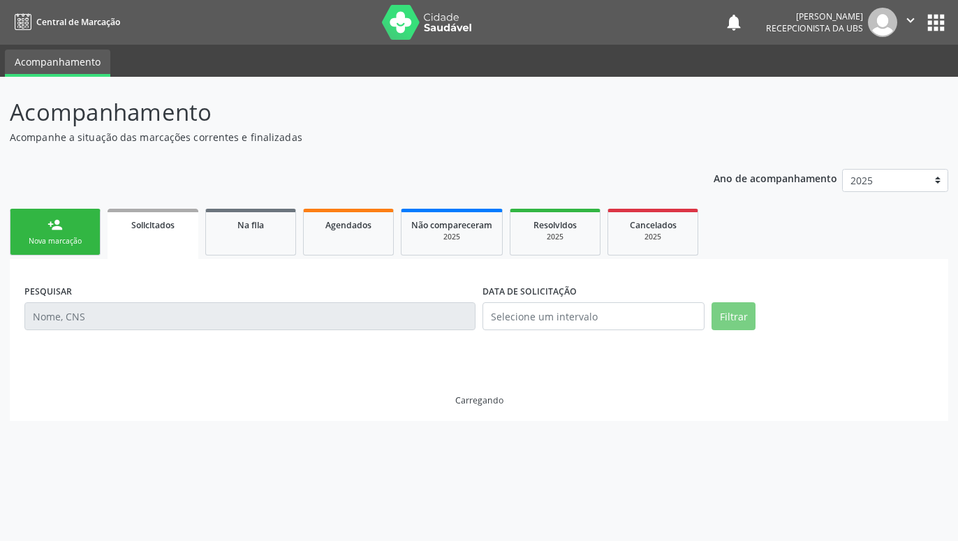
scroll to position [0, 0]
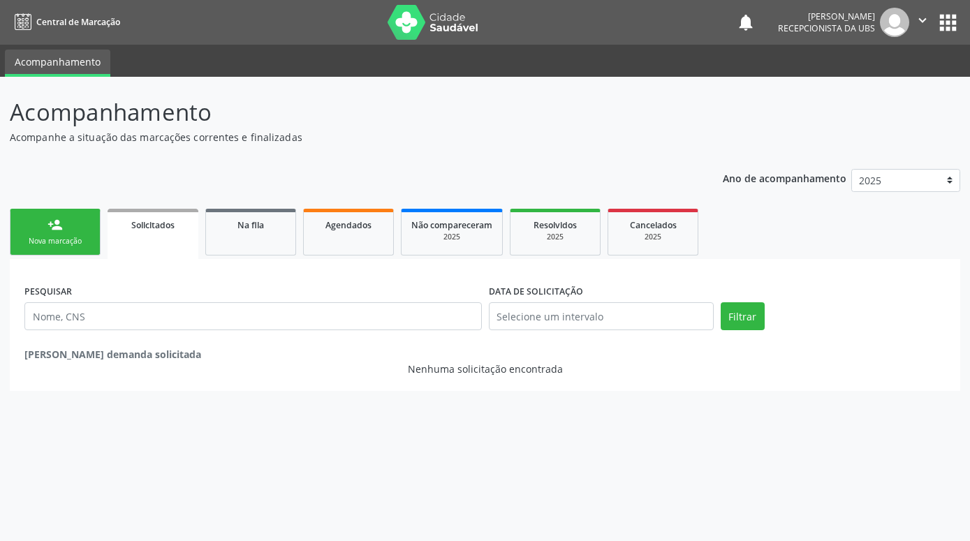
click at [46, 219] on link "person_add Nova marcação" at bounding box center [55, 232] width 91 height 47
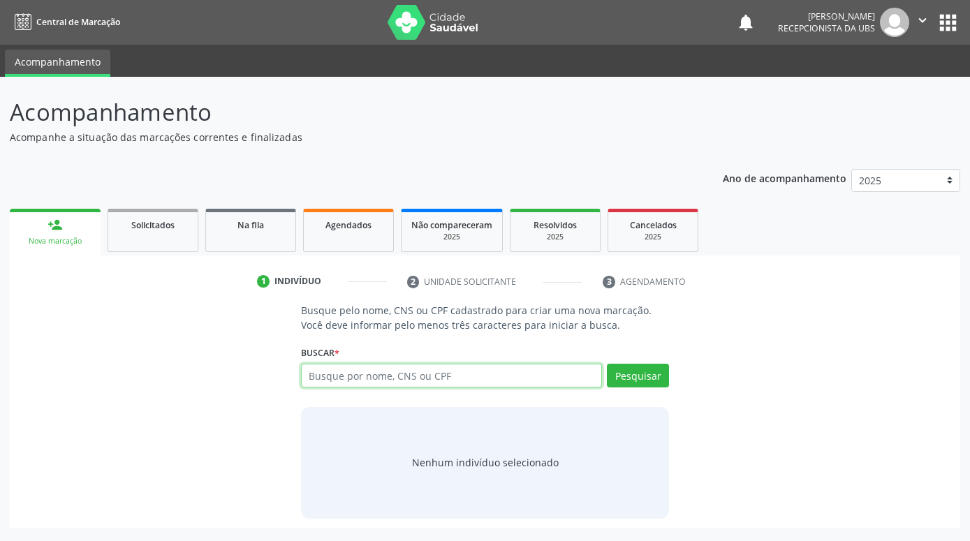
click at [386, 378] on input "text" at bounding box center [451, 376] width 301 height 24
paste input "898006301340207"
type input "898006301340207"
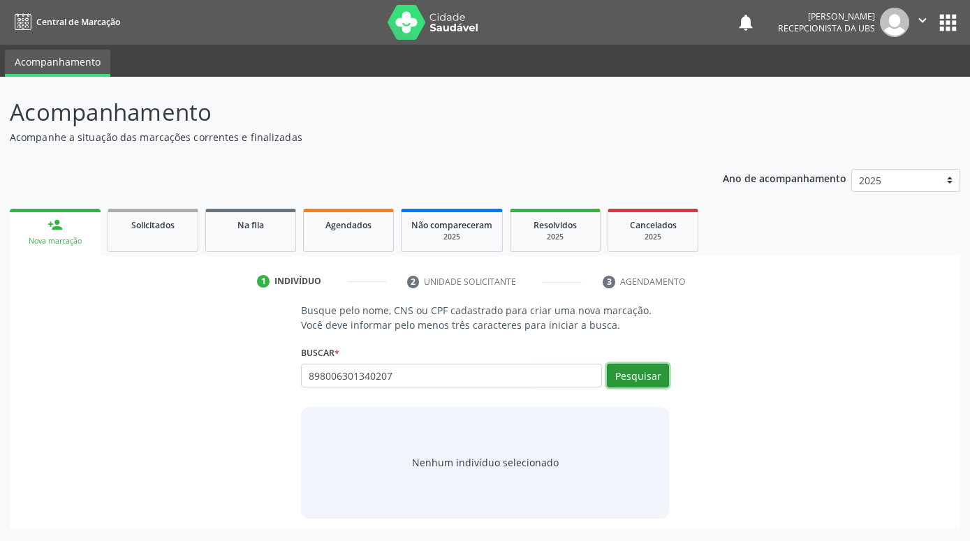
click at [632, 377] on button "Pesquisar" at bounding box center [638, 376] width 62 height 24
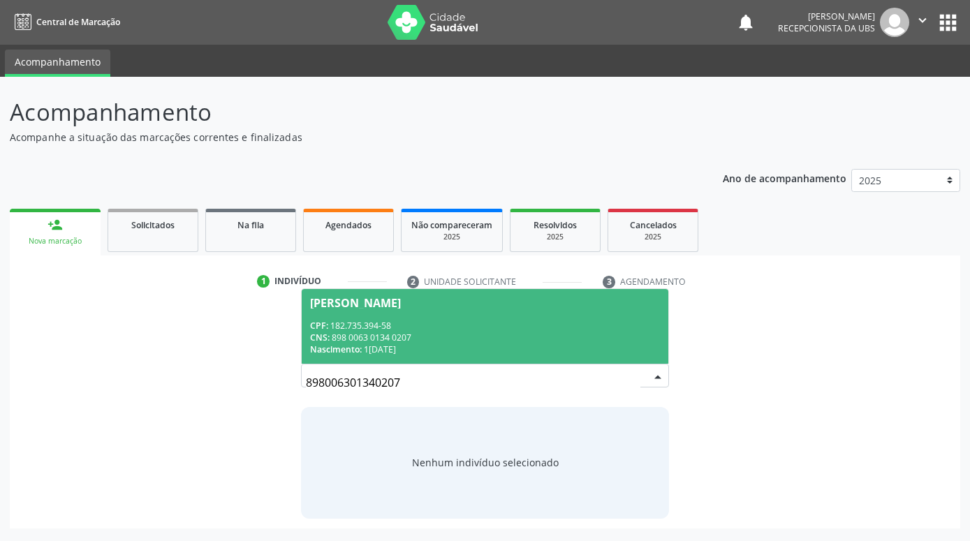
click at [558, 325] on div "CPF: 182.735.394-58" at bounding box center [485, 326] width 350 height 12
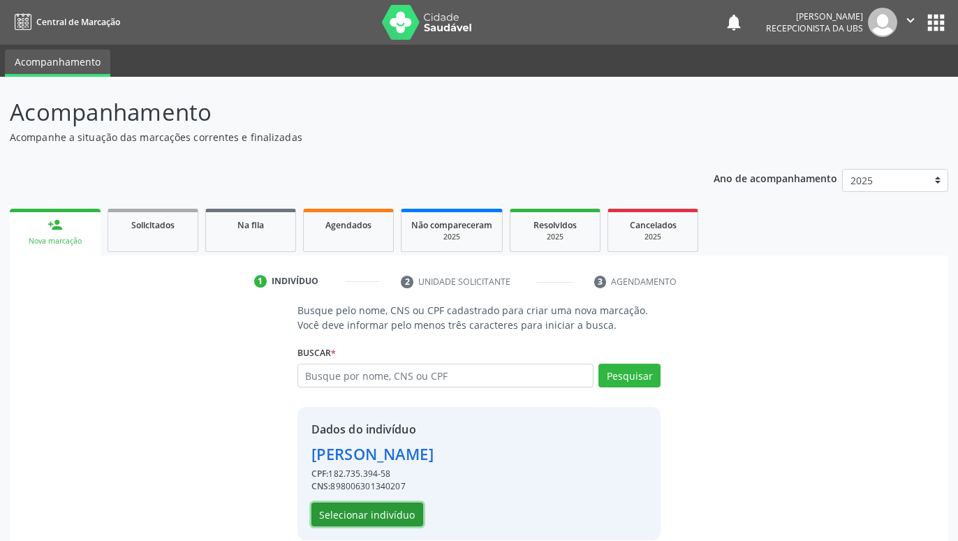
click at [408, 519] on button "Selecionar indivíduo" at bounding box center [367, 515] width 112 height 24
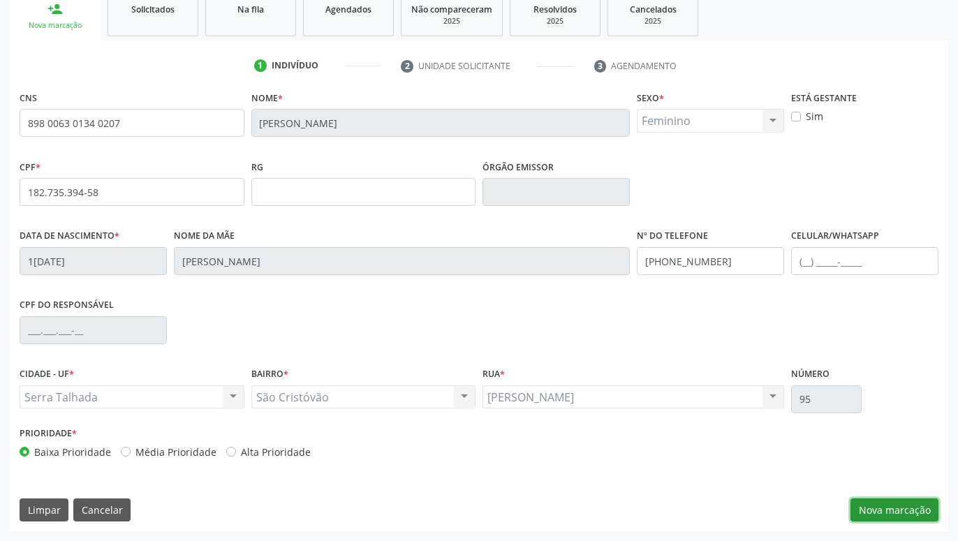
click at [901, 510] on button "Nova marcação" at bounding box center [894, 510] width 88 height 24
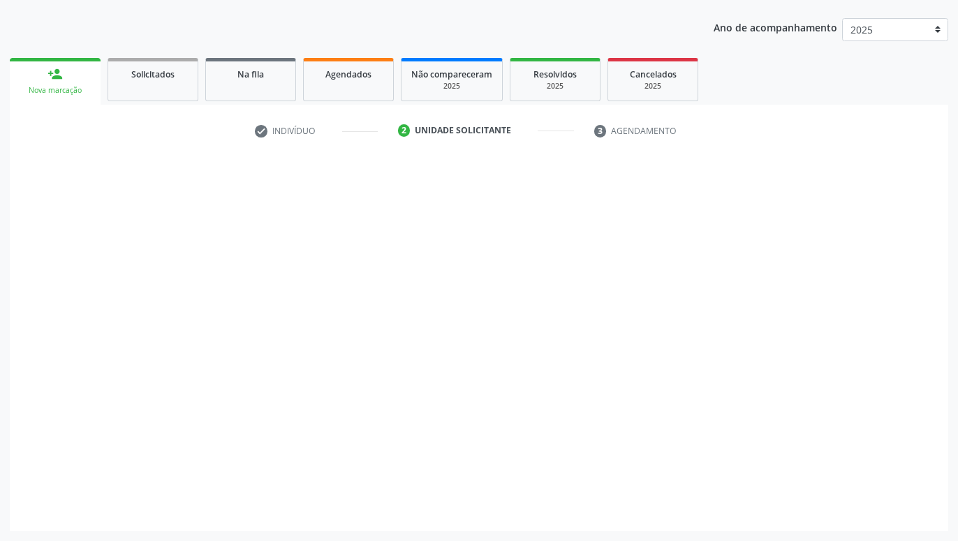
scroll to position [151, 0]
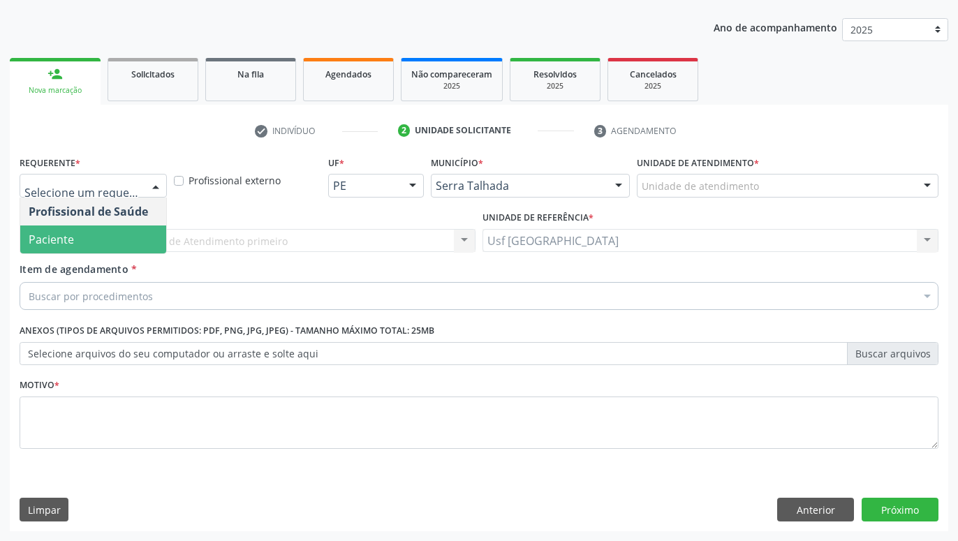
click at [103, 228] on span "Paciente" at bounding box center [93, 239] width 146 height 28
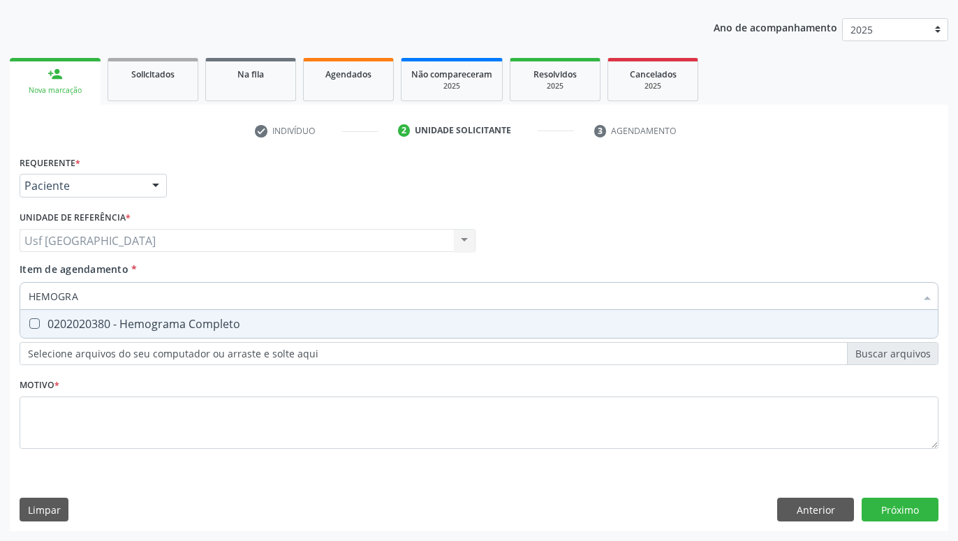
type input "HEMOGRAM"
click at [124, 325] on div "0202020380 - Hemograma Completo" at bounding box center [479, 323] width 901 height 11
checkbox Completo "true"
type input "HEMOG"
checkbox Completo "false"
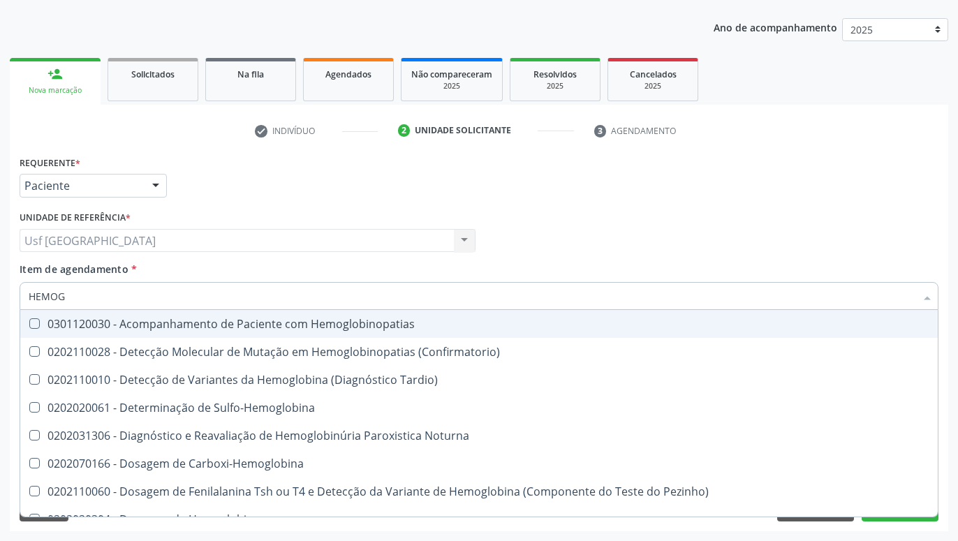
type input "HEMO"
checkbox Completo "false"
type input "H"
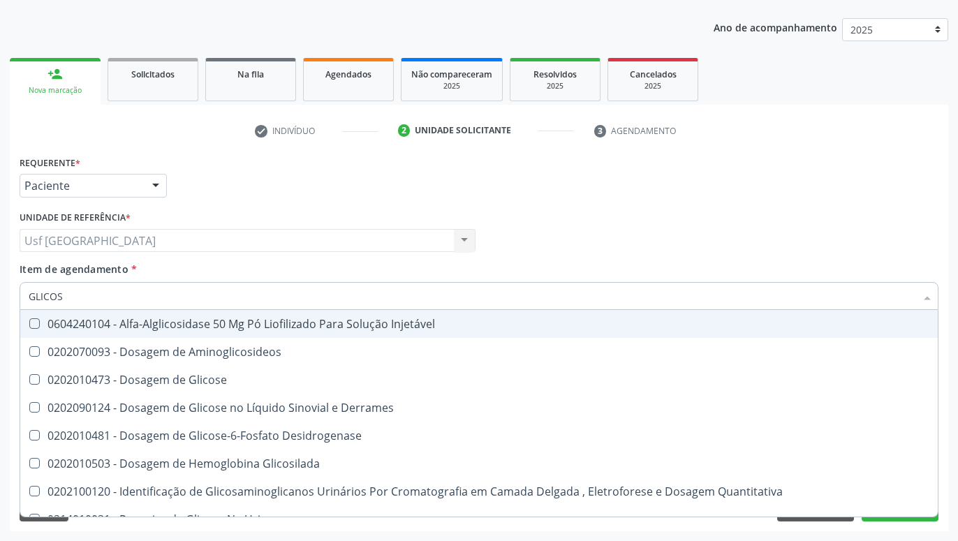
type input "GLICOSE"
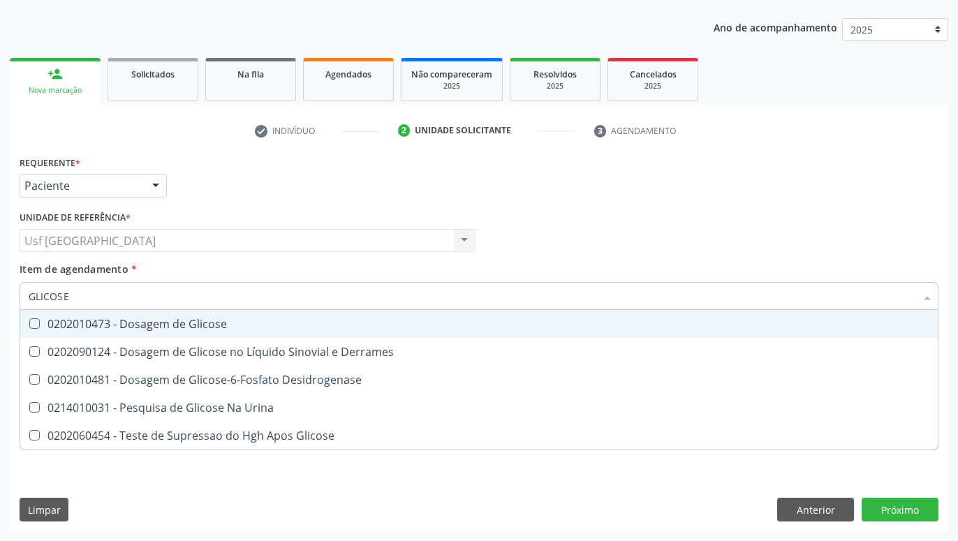
click at [225, 332] on span "0202010473 - Dosagem de Glicose" at bounding box center [478, 324] width 917 height 28
checkbox Glicose "true"
click at [600, 253] on div "Profissional Solicitante Por favor, selecione a Unidade de Atendimento primeiro…" at bounding box center [479, 234] width 926 height 54
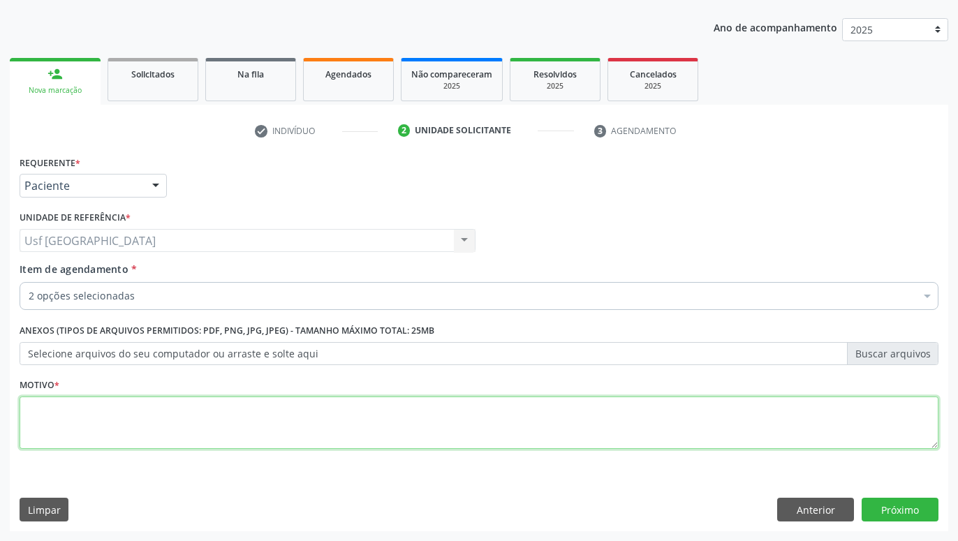
click at [551, 401] on textarea at bounding box center [479, 423] width 919 height 53
type textarea "."
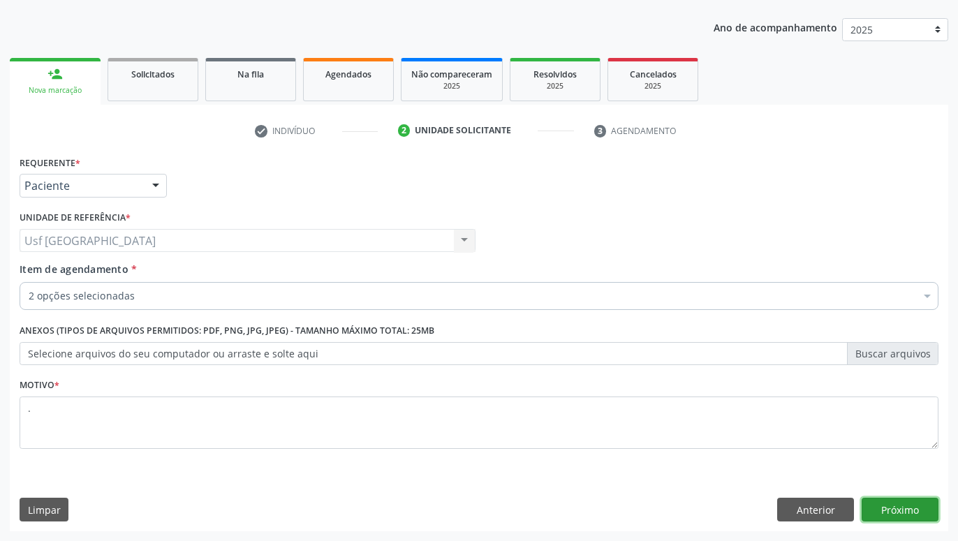
click at [902, 506] on button "Próximo" at bounding box center [899, 510] width 77 height 24
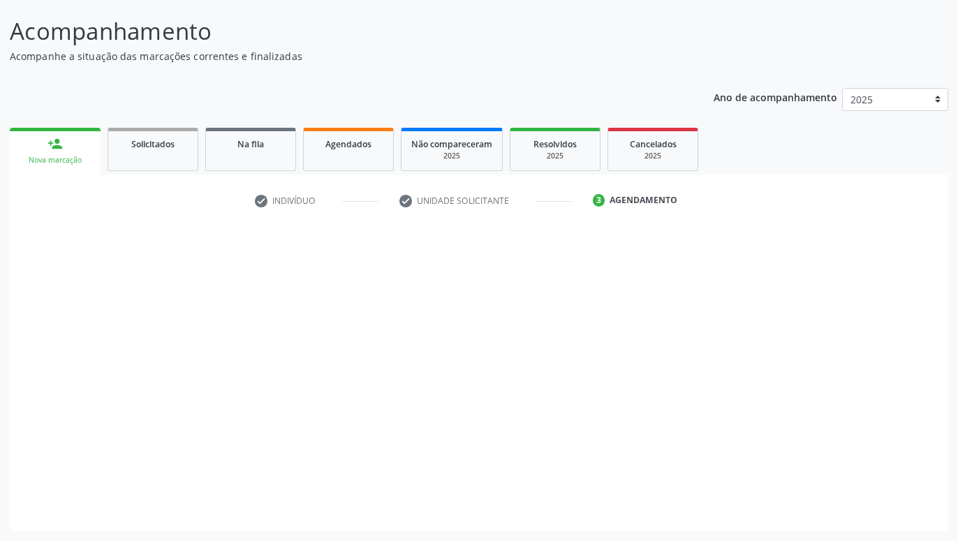
scroll to position [81, 0]
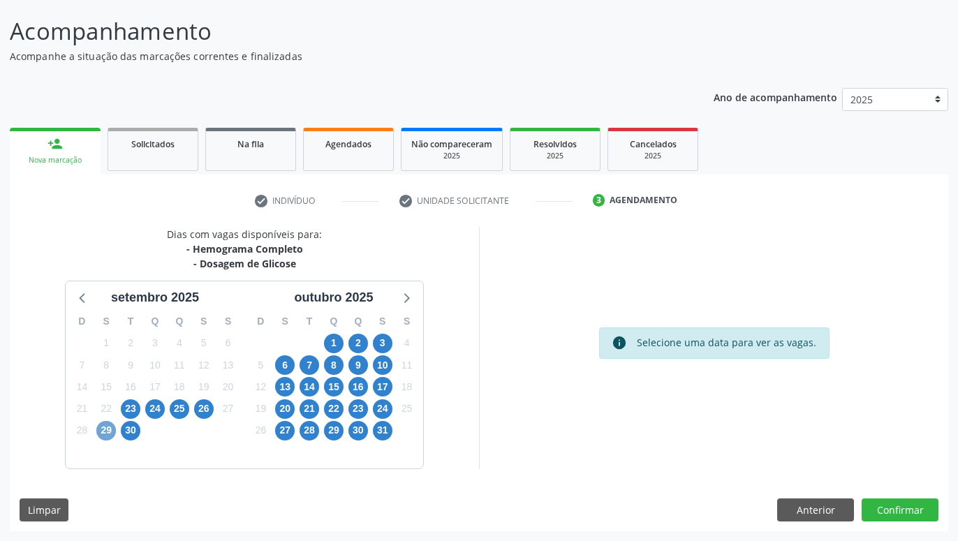
click at [105, 434] on span "29" at bounding box center [106, 431] width 20 height 20
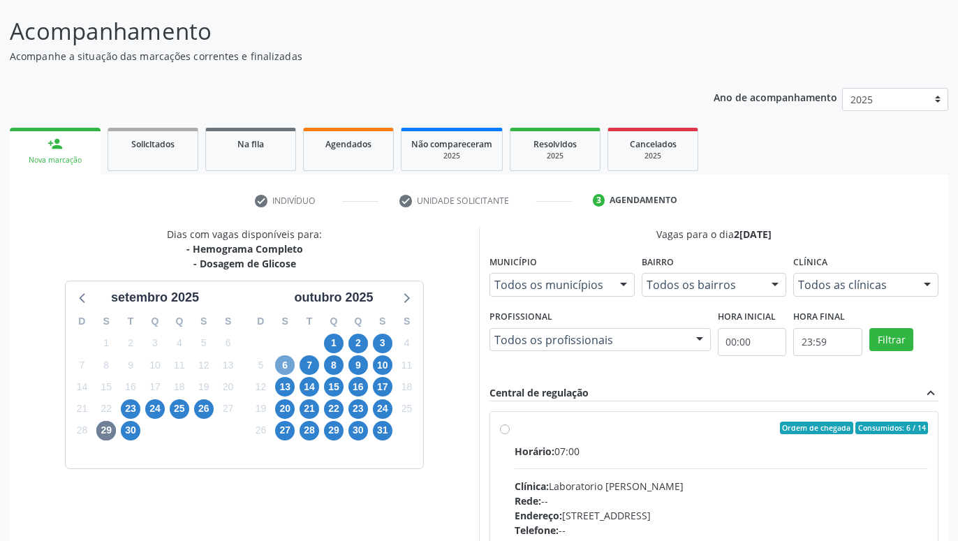
click at [286, 360] on span "6" at bounding box center [285, 365] width 20 height 20
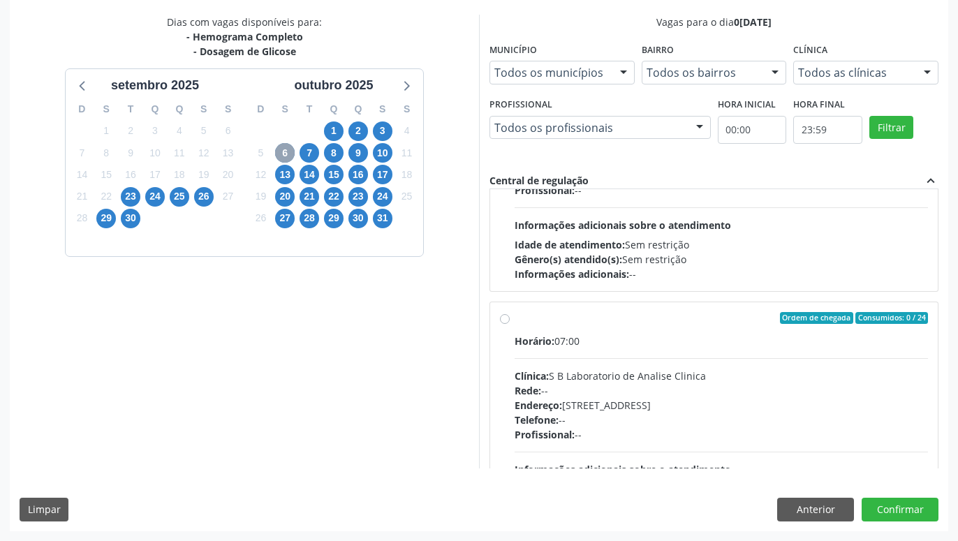
scroll to position [239, 0]
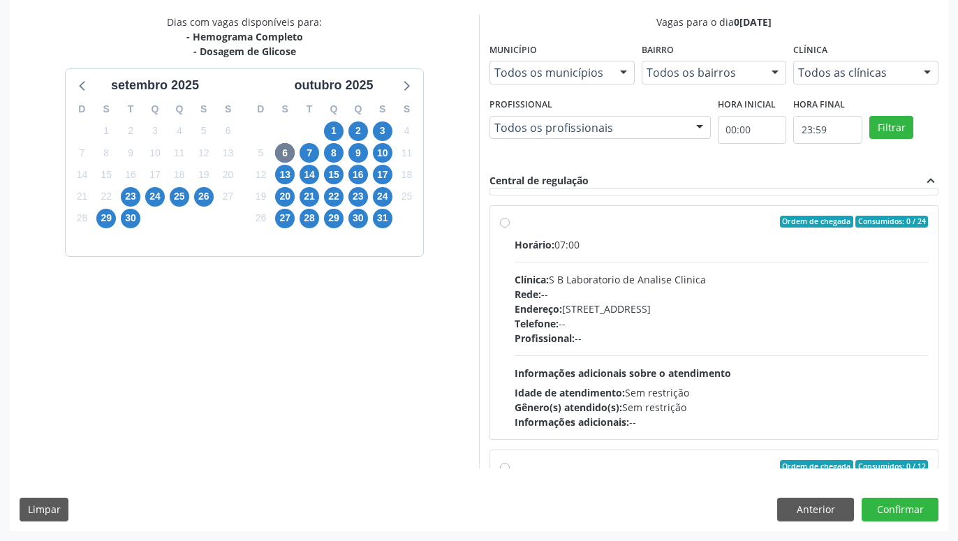
click at [515, 221] on label "Ordem de chegada Consumidos: 0 / 24 Horário: 07:00 Clínica: S B Laboratorio de …" at bounding box center [721, 323] width 413 height 214
click at [504, 221] on input "Ordem de chegada Consumidos: 0 / 24 Horário: 07:00 Clínica: S B Laboratorio de …" at bounding box center [505, 222] width 10 height 13
radio input "true"
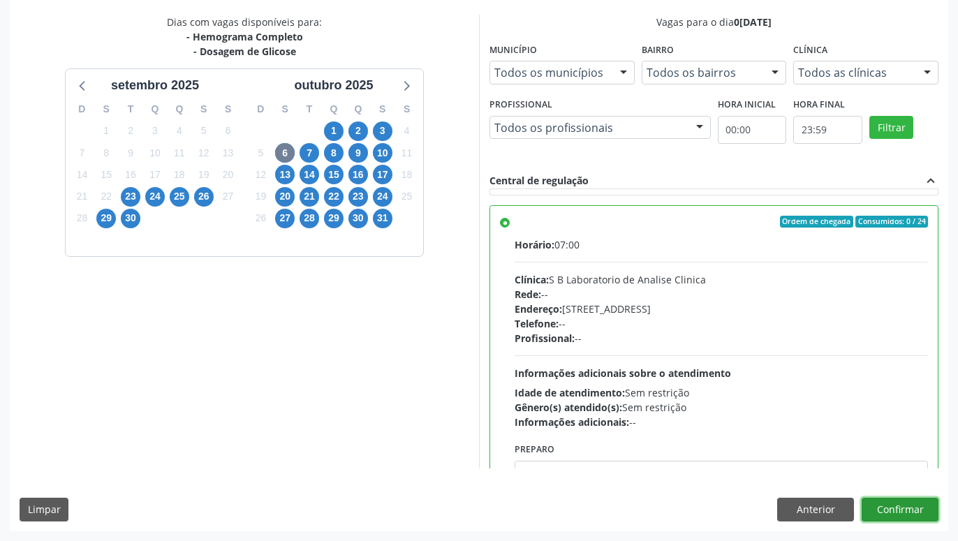
click at [891, 508] on button "Confirmar" at bounding box center [899, 510] width 77 height 24
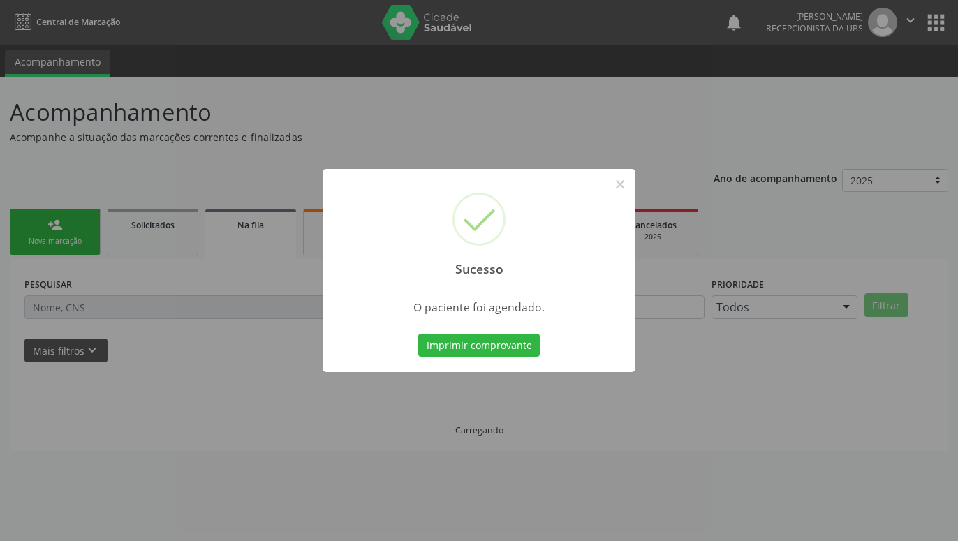
scroll to position [0, 0]
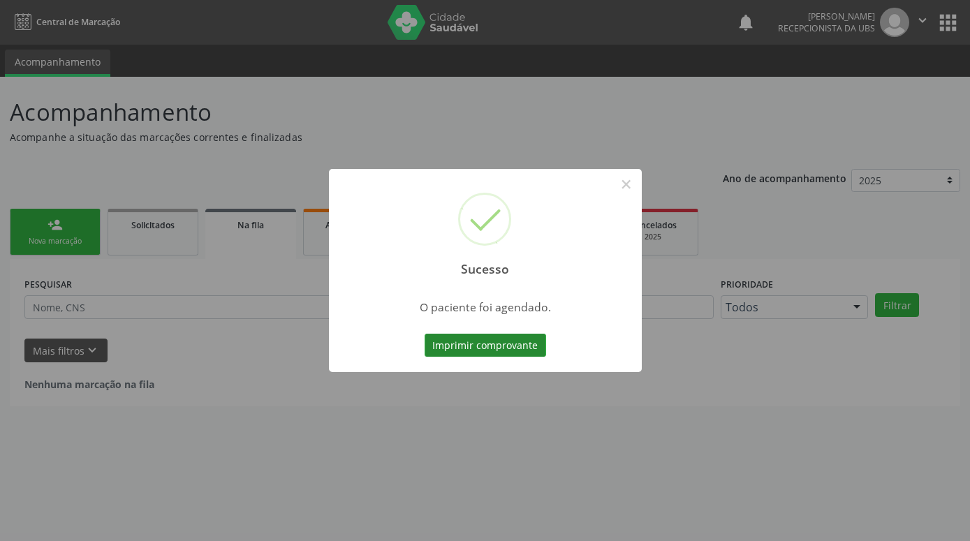
click at [543, 343] on button "Imprimir comprovante" at bounding box center [484, 346] width 121 height 24
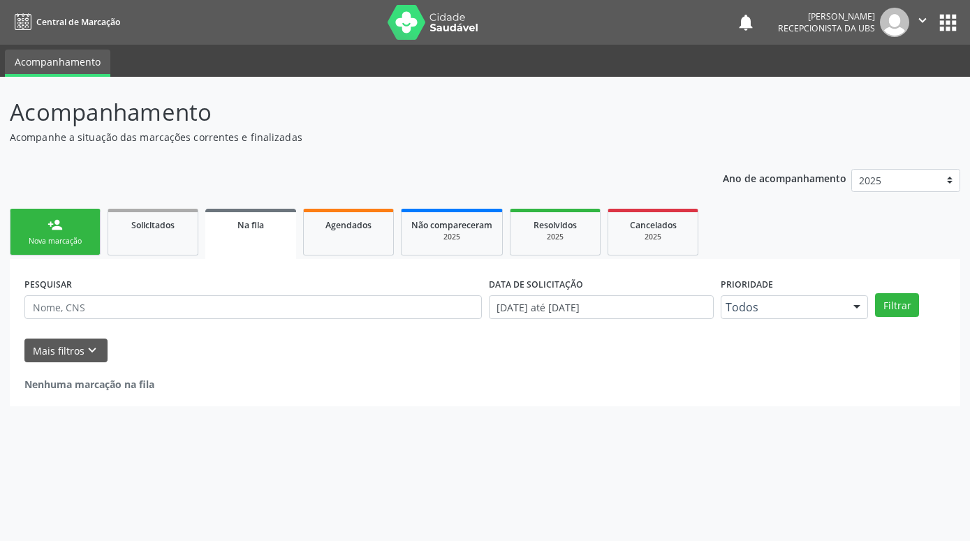
click at [91, 237] on link "person_add Nova marcação" at bounding box center [55, 232] width 91 height 47
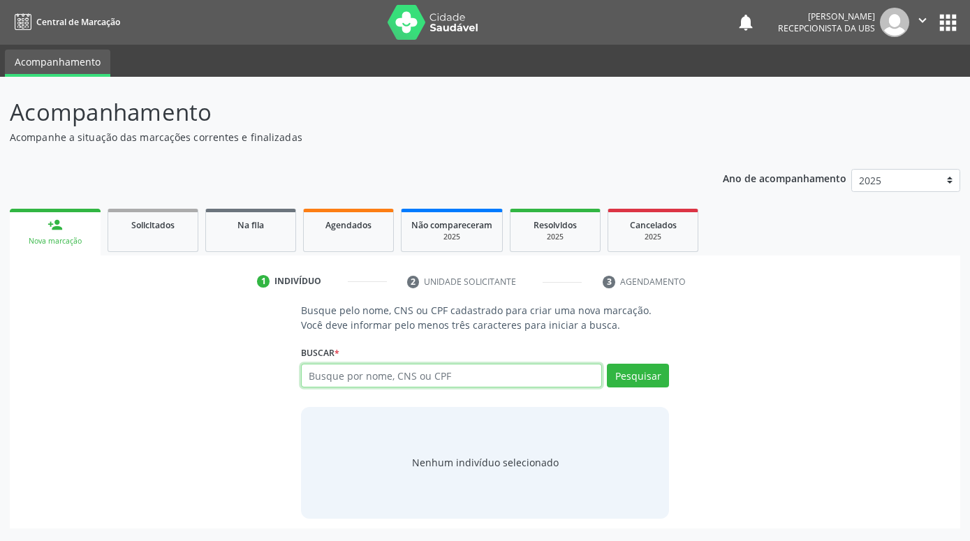
click at [433, 371] on input "text" at bounding box center [451, 376] width 301 height 24
paste input "700604412076767"
type input "700604412076767"
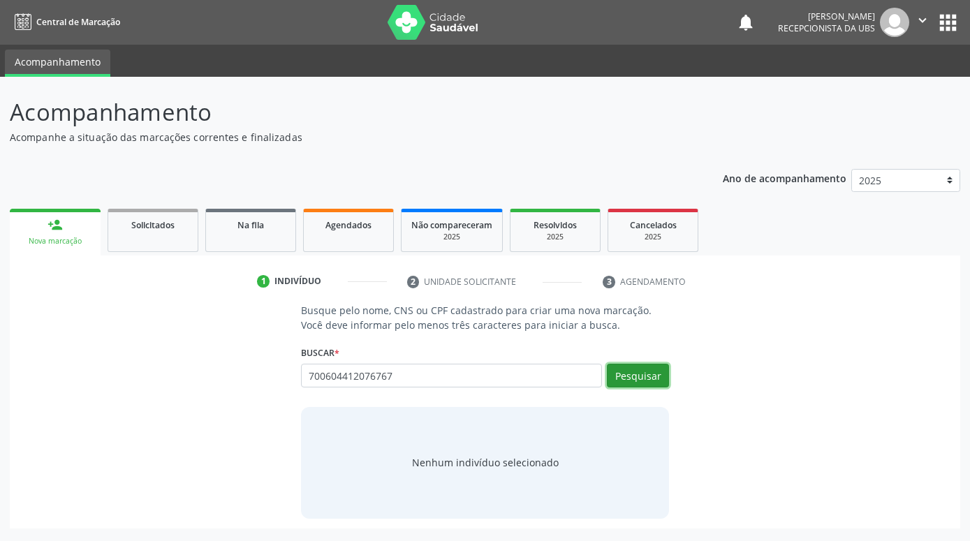
click at [651, 383] on button "Pesquisar" at bounding box center [638, 376] width 62 height 24
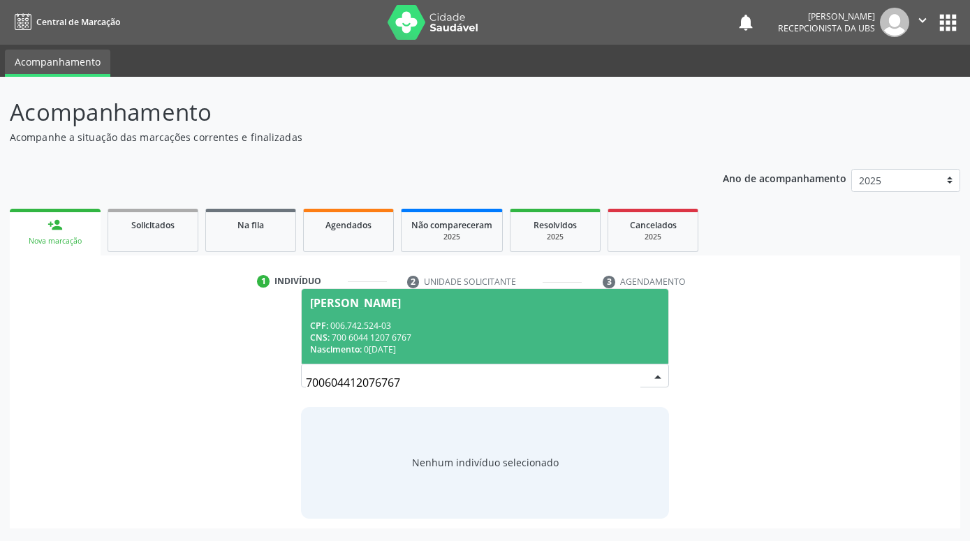
click at [424, 332] on div "CNS: 700 6044 1207 6767" at bounding box center [485, 338] width 350 height 12
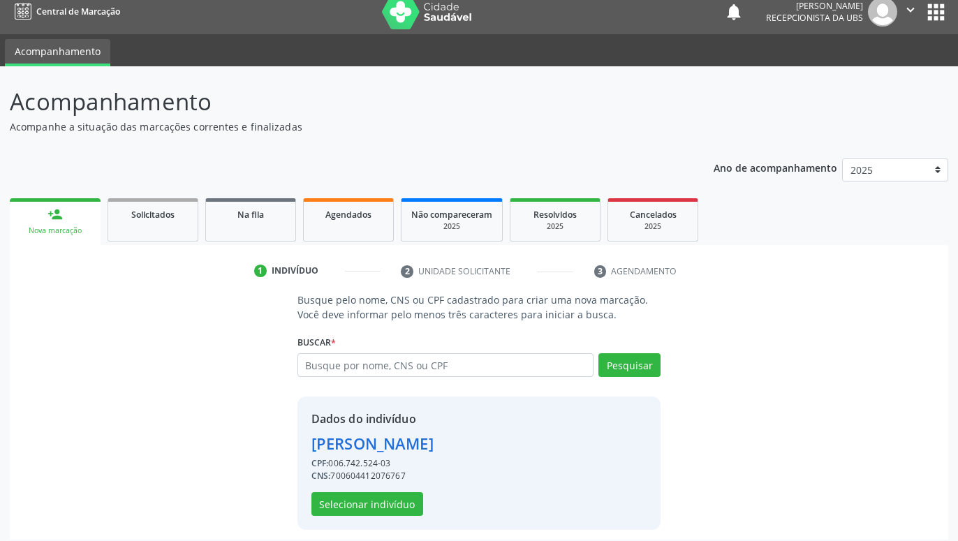
scroll to position [19, 0]
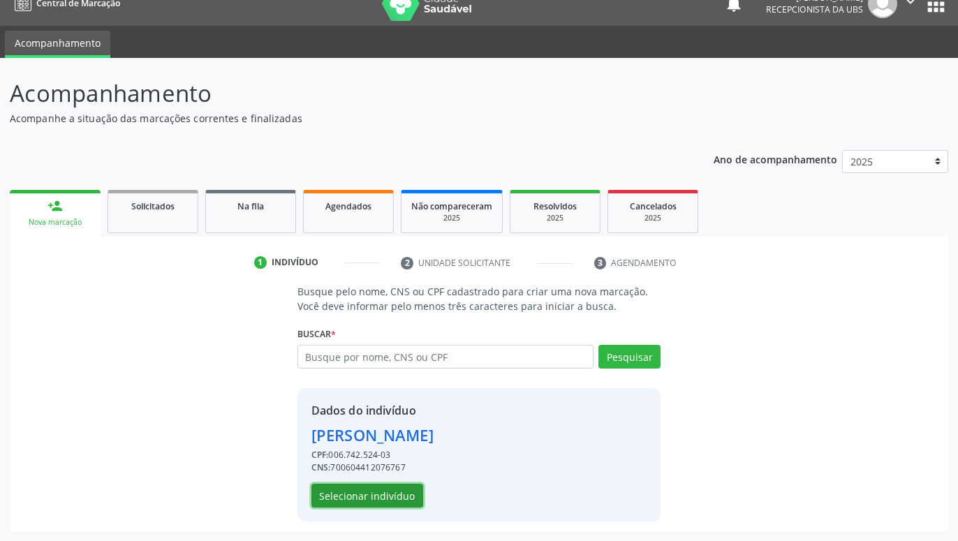
click at [402, 491] on button "Selecionar indivíduo" at bounding box center [367, 496] width 112 height 24
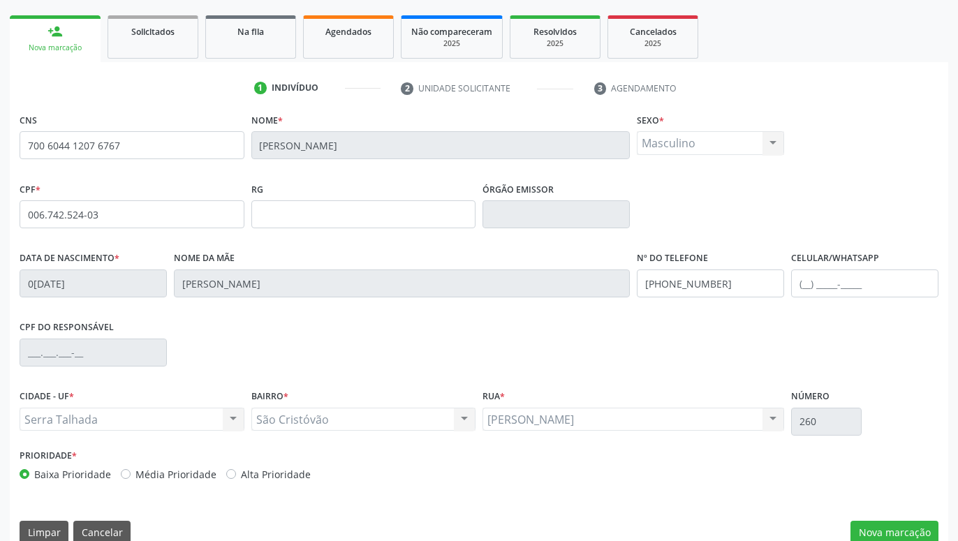
scroll to position [216, 0]
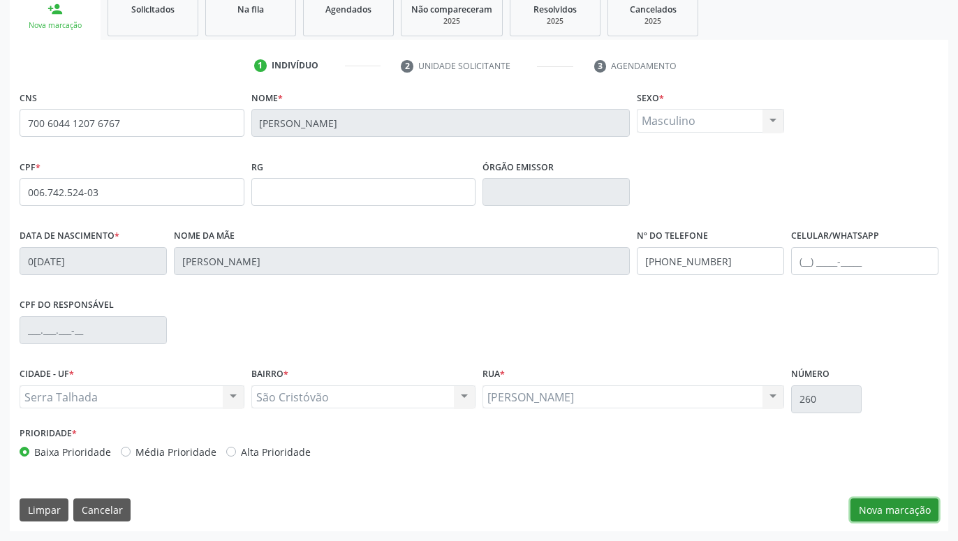
click at [910, 509] on button "Nova marcação" at bounding box center [894, 510] width 88 height 24
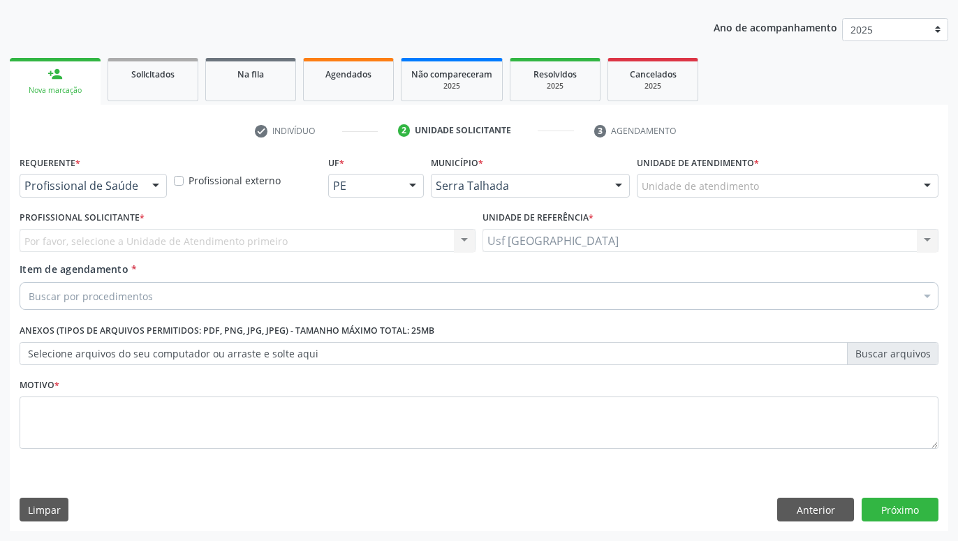
scroll to position [151, 0]
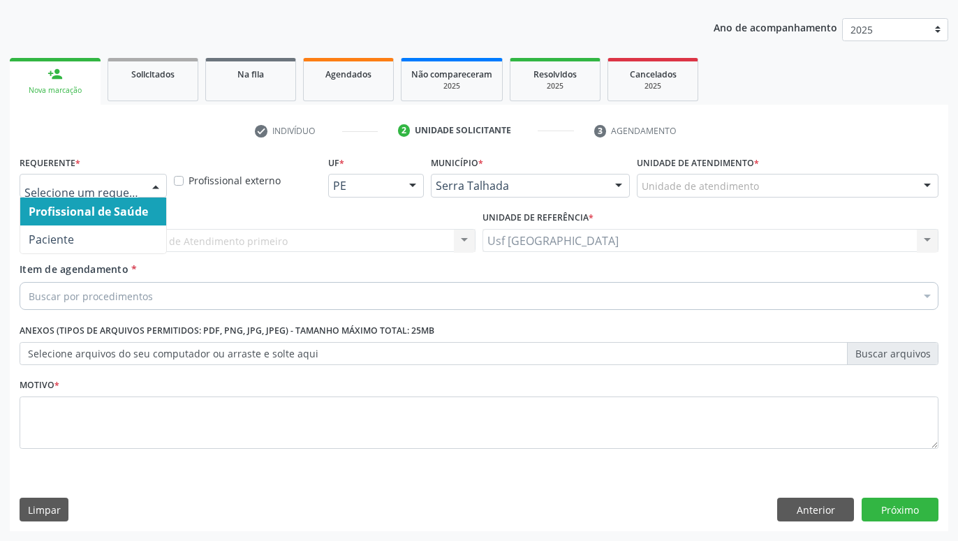
click at [159, 187] on div at bounding box center [155, 187] width 21 height 24
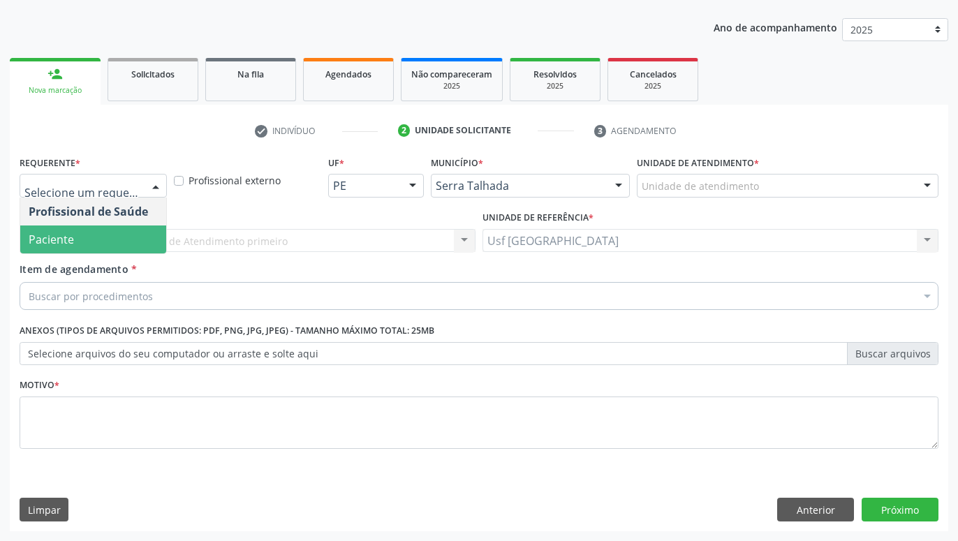
click at [142, 229] on span "Paciente" at bounding box center [93, 239] width 146 height 28
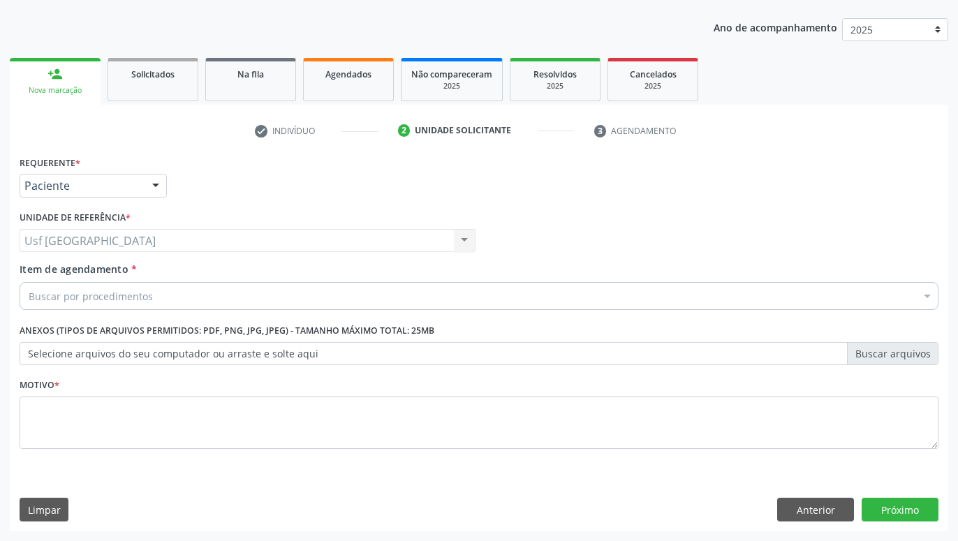
click at [182, 297] on div "Buscar por procedimentos" at bounding box center [479, 296] width 919 height 28
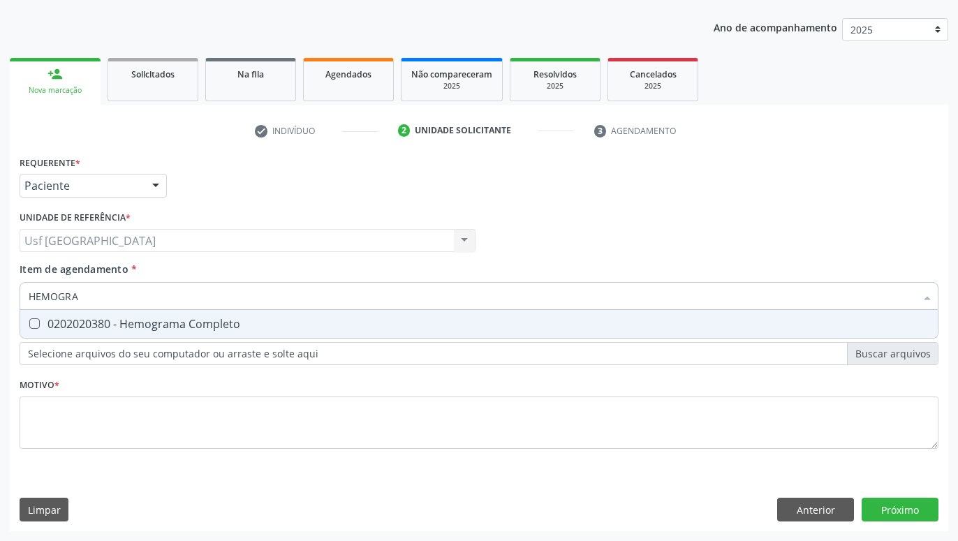
type input "HEMOGRAM"
click at [182, 315] on span "0202020380 - Hemograma Completo" at bounding box center [478, 324] width 917 height 28
checkbox Completo "true"
type input "HEMOG"
checkbox Completo "false"
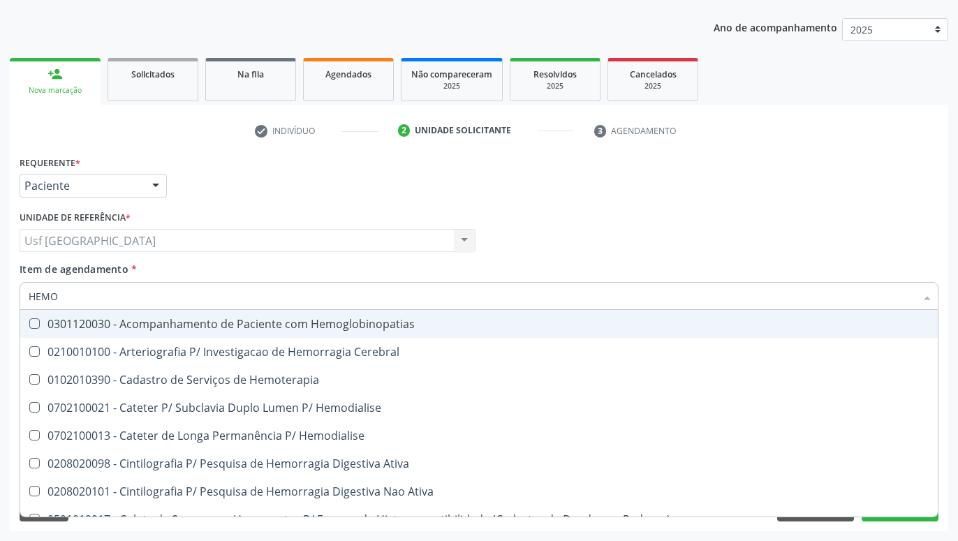
type input "HEM"
checkbox Completo "false"
checkbox Elástica "true"
type input "HE"
checkbox Elástica "false"
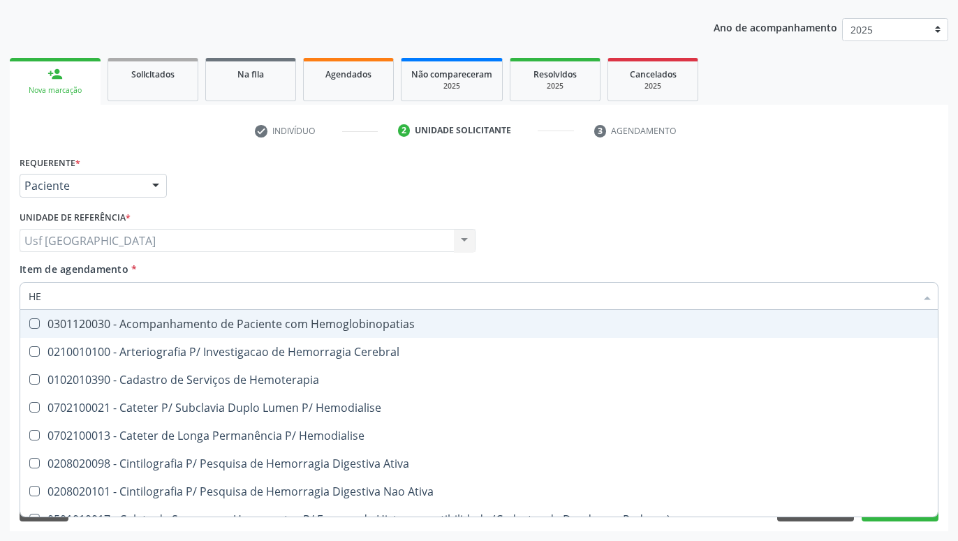
type input "H"
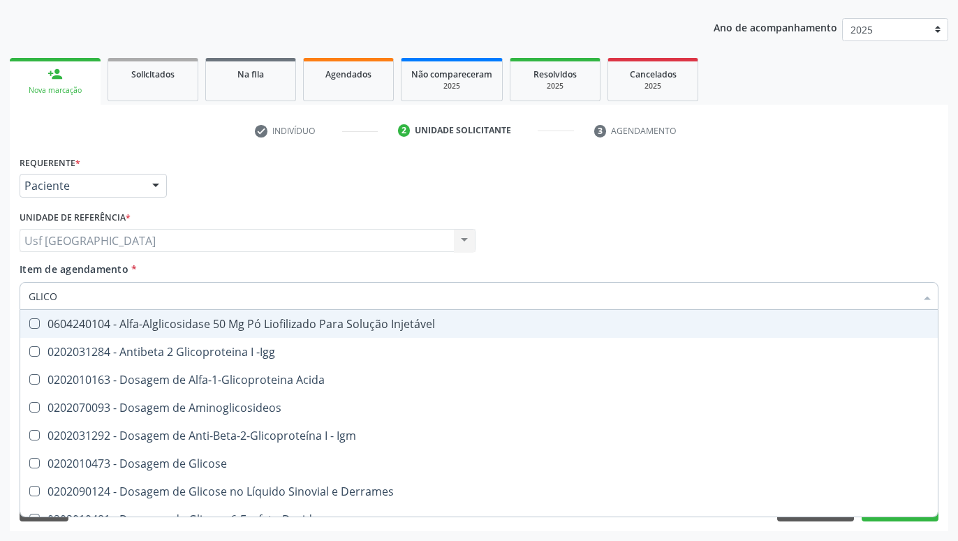
type input "GLICOS"
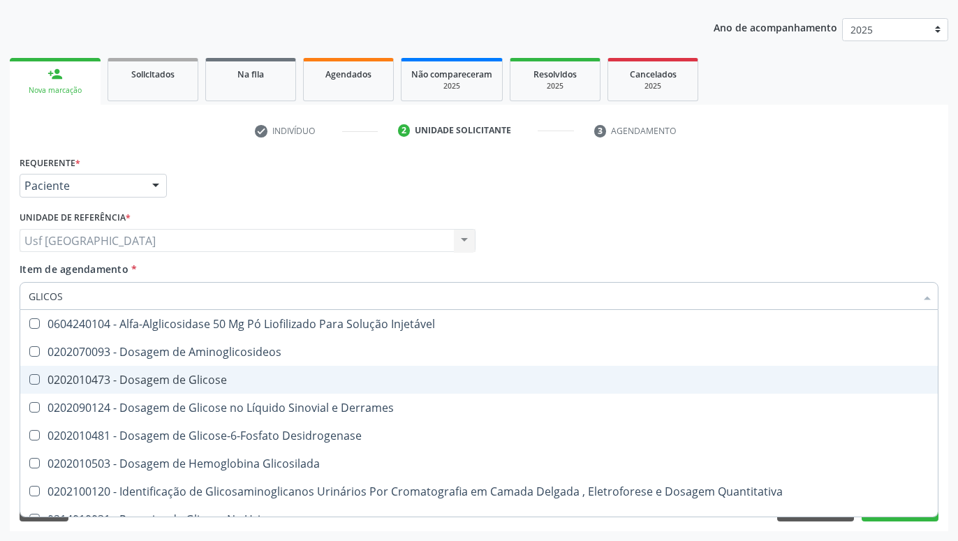
click at [173, 370] on span "0202010473 - Dosagem de Glicose" at bounding box center [478, 380] width 917 height 28
checkbox Glicose "true"
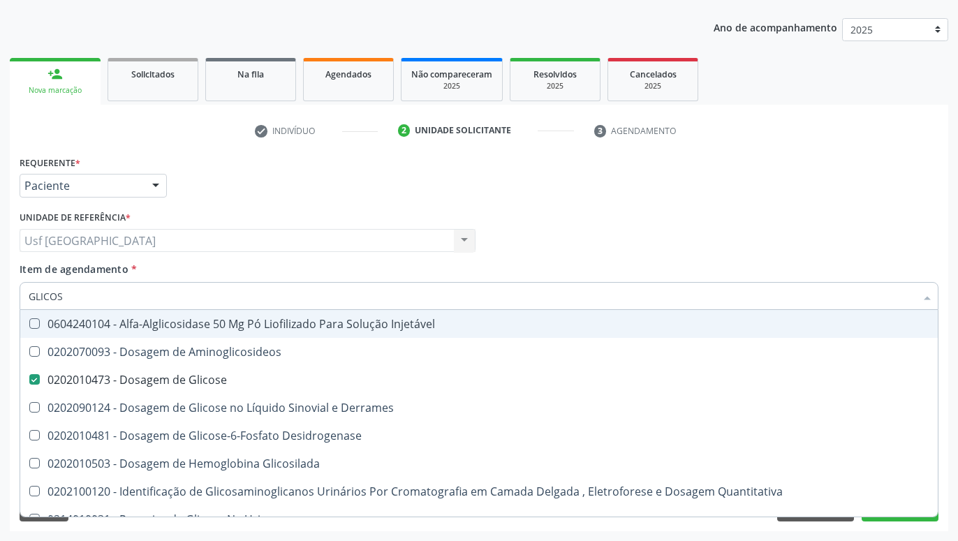
click at [674, 225] on div "Profissional Solicitante Por favor, selecione a Unidade de Atendimento primeiro…" at bounding box center [479, 234] width 926 height 54
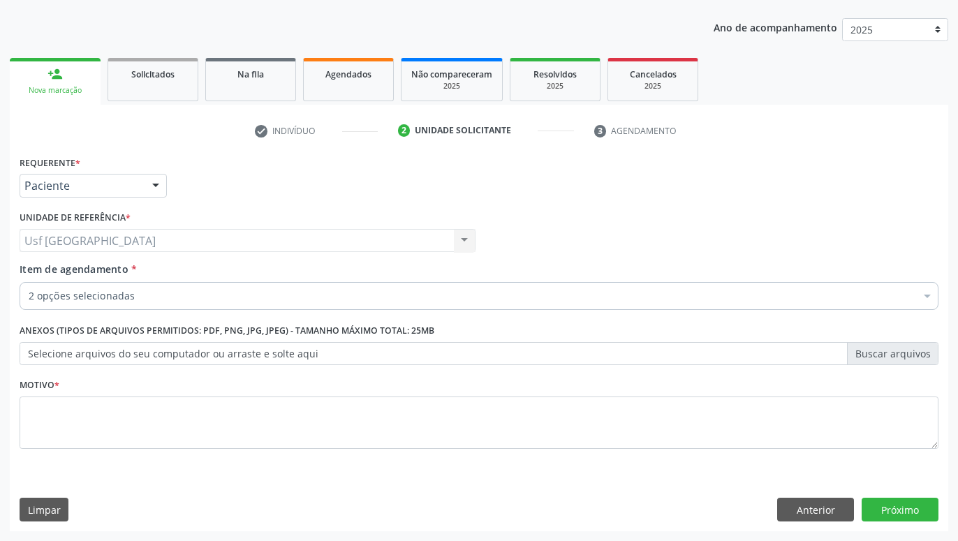
checkbox Completo "true"
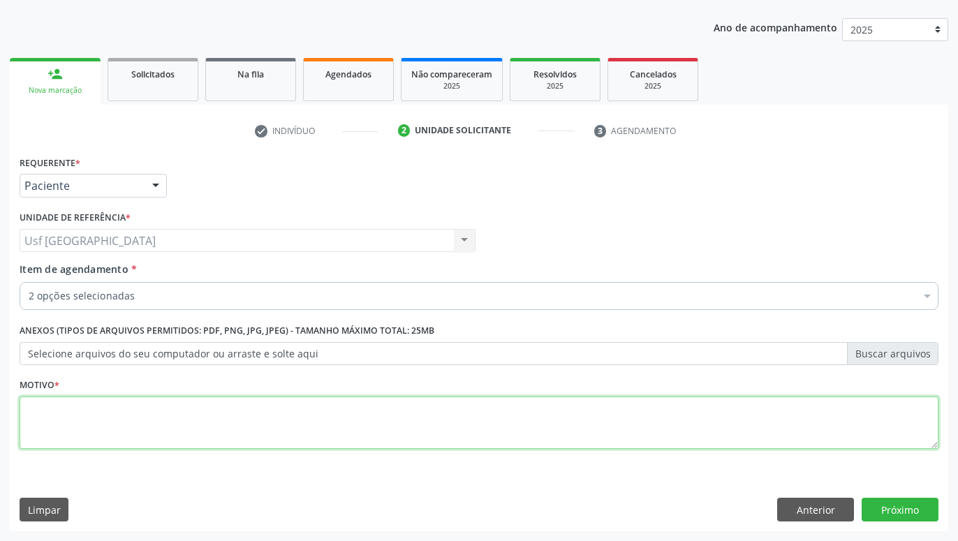
click at [584, 441] on textarea at bounding box center [479, 423] width 919 height 53
type textarea "."
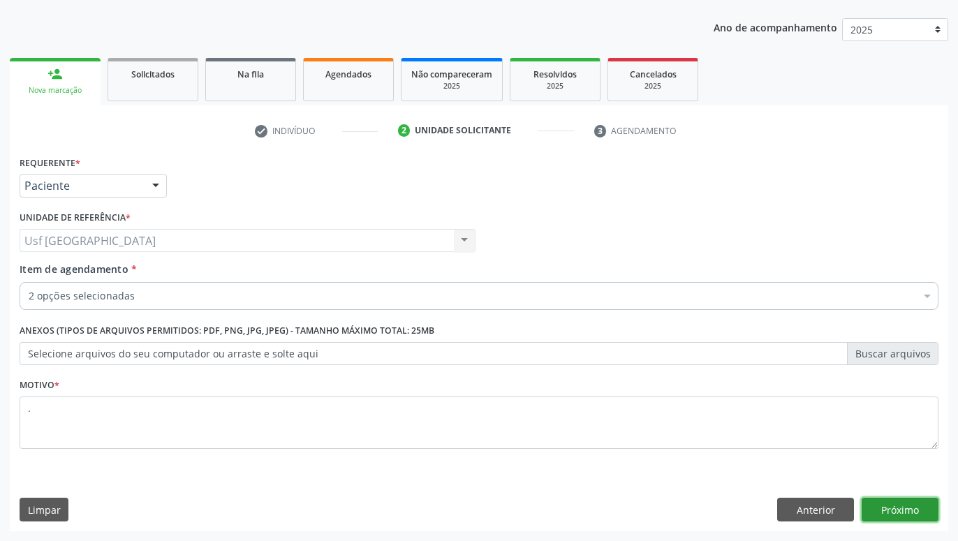
click at [934, 510] on button "Próximo" at bounding box center [899, 510] width 77 height 24
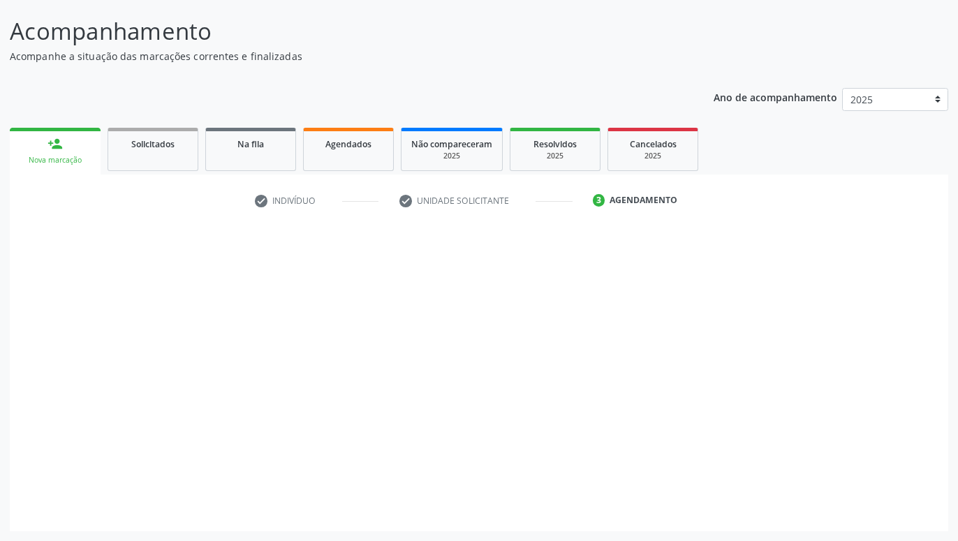
scroll to position [81, 0]
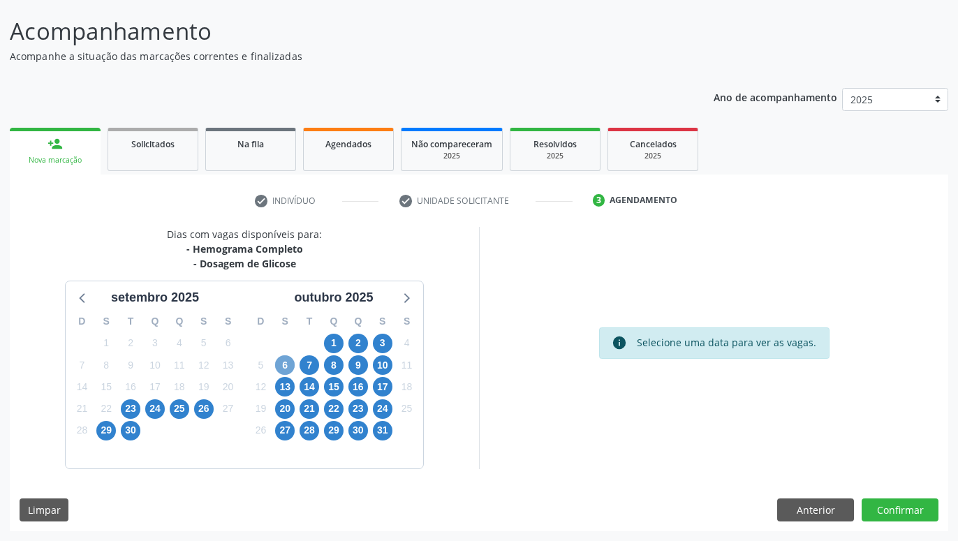
click at [289, 362] on span "6" at bounding box center [285, 365] width 20 height 20
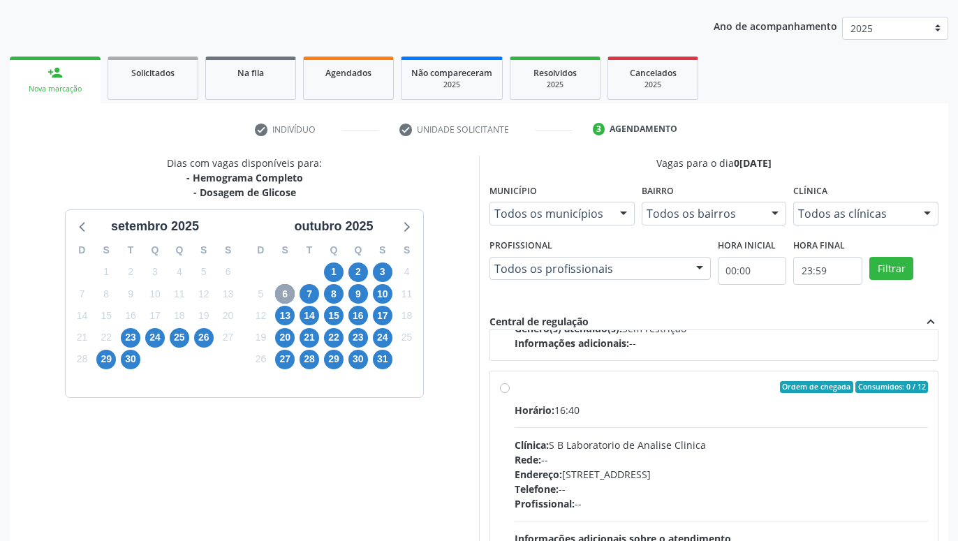
scroll to position [1194, 0]
click at [515, 386] on label "Ordem de chegada Consumidos: 0 / 12 Horário: 16:40 Clínica: S B Laboratorio de …" at bounding box center [721, 487] width 413 height 214
click at [505, 386] on input "Ordem de chegada Consumidos: 0 / 12 Horário: 16:40 Clínica: S B Laboratorio de …" at bounding box center [505, 386] width 10 height 13
radio input "true"
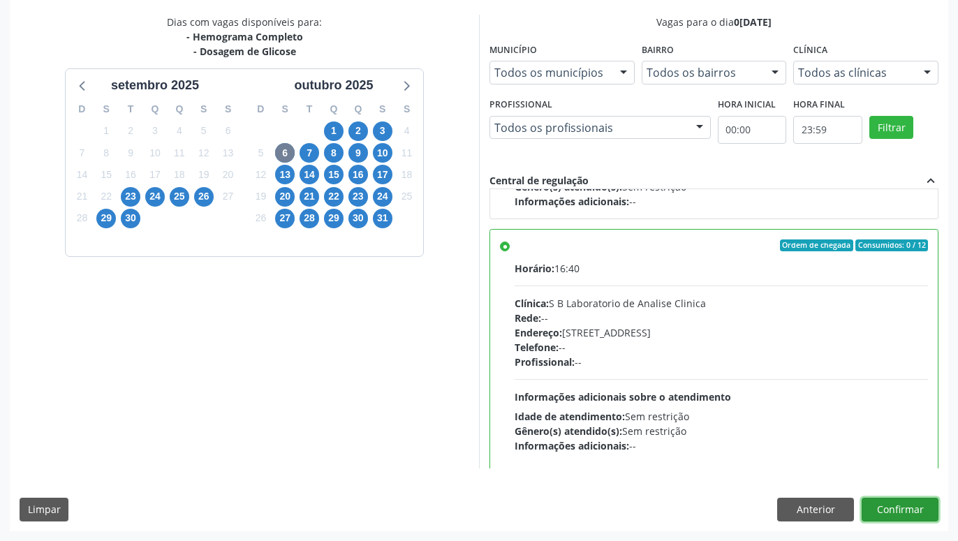
click at [891, 512] on button "Confirmar" at bounding box center [899, 510] width 77 height 24
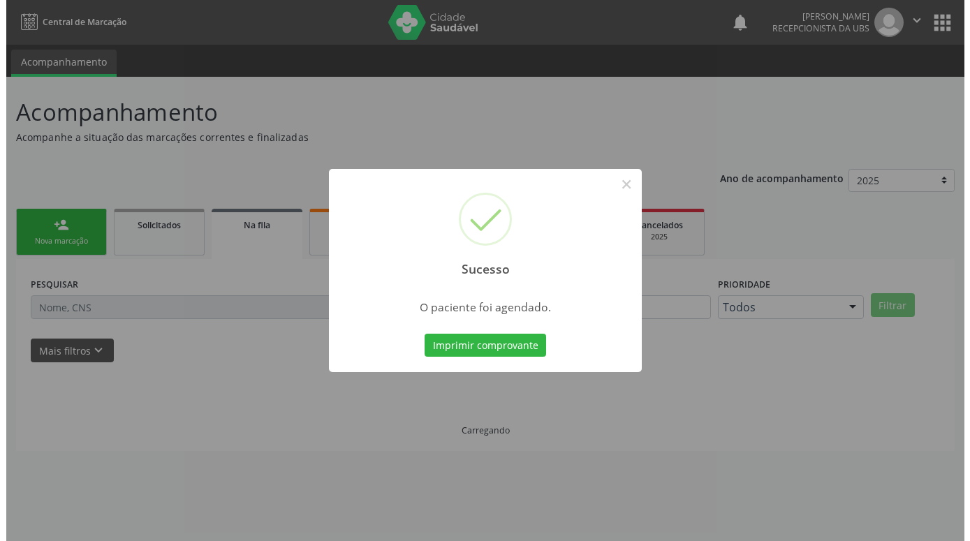
scroll to position [0, 0]
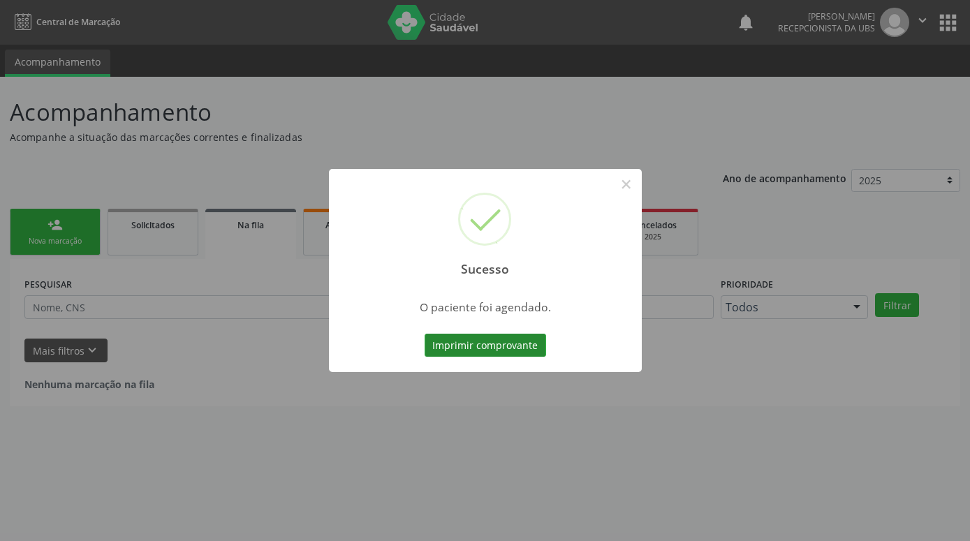
click at [538, 343] on button "Imprimir comprovante" at bounding box center [484, 346] width 121 height 24
